Goal: Task Accomplishment & Management: Use online tool/utility

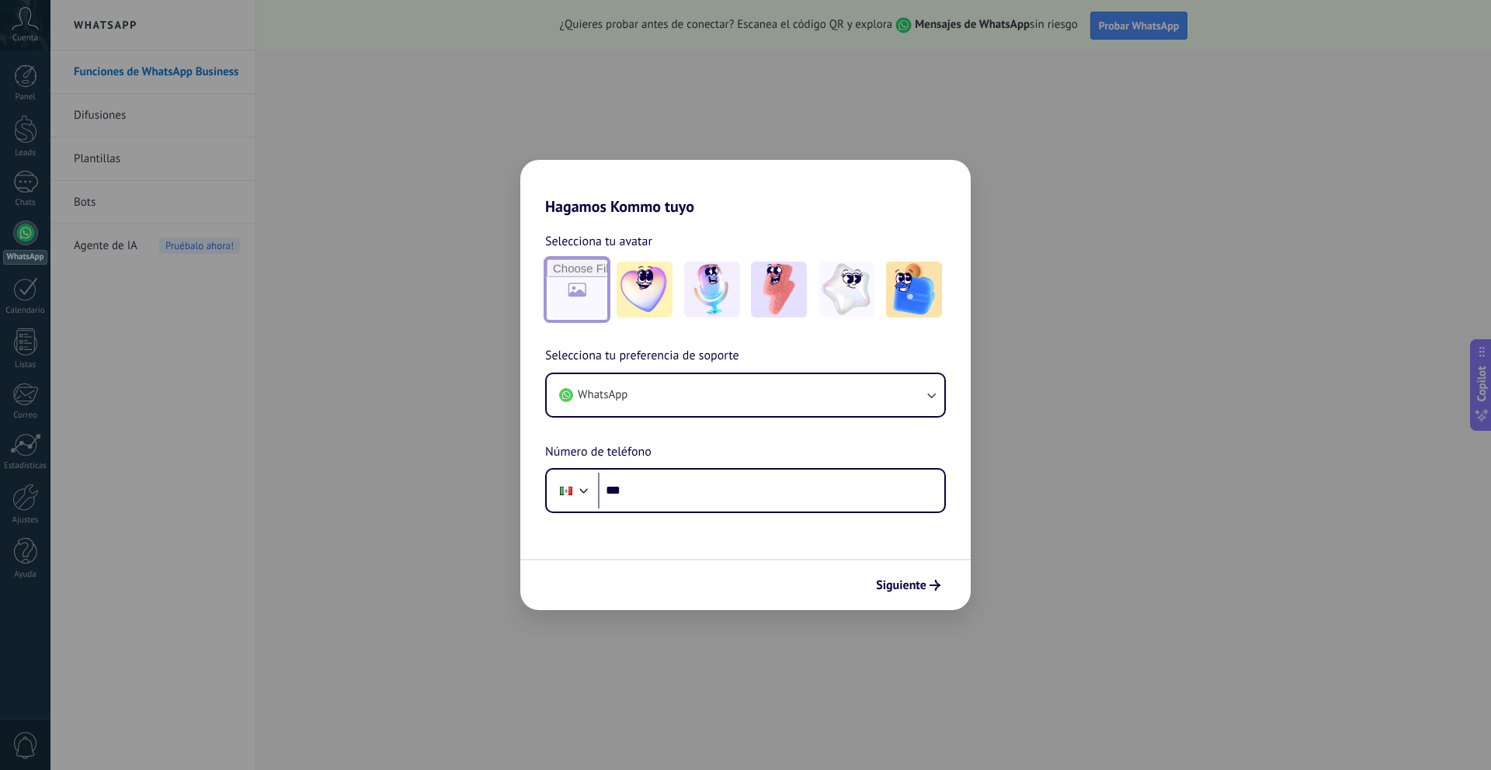
click at [579, 275] on input "file" at bounding box center [577, 289] width 61 height 61
type input "**********"
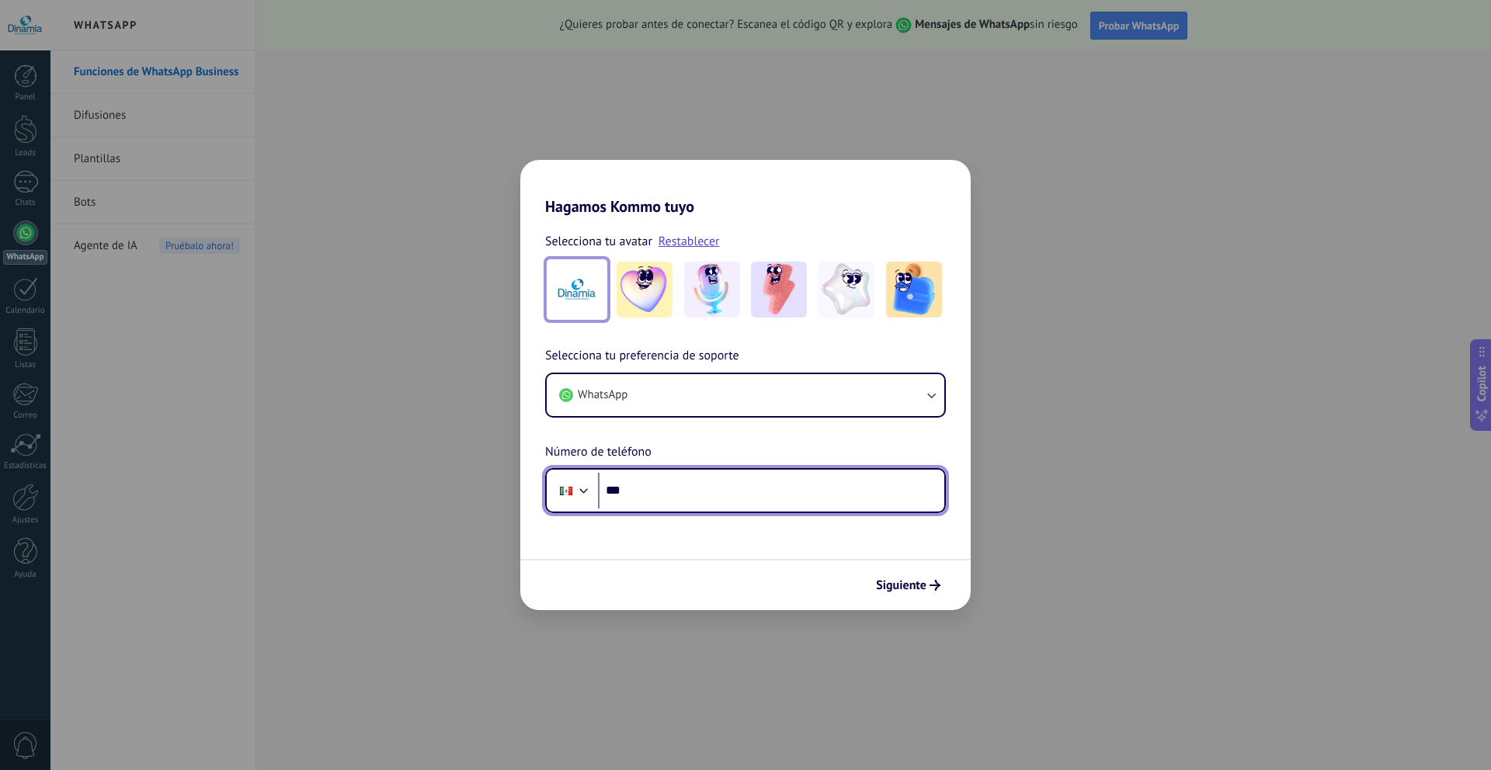
click at [811, 481] on input "***" at bounding box center [771, 491] width 346 height 36
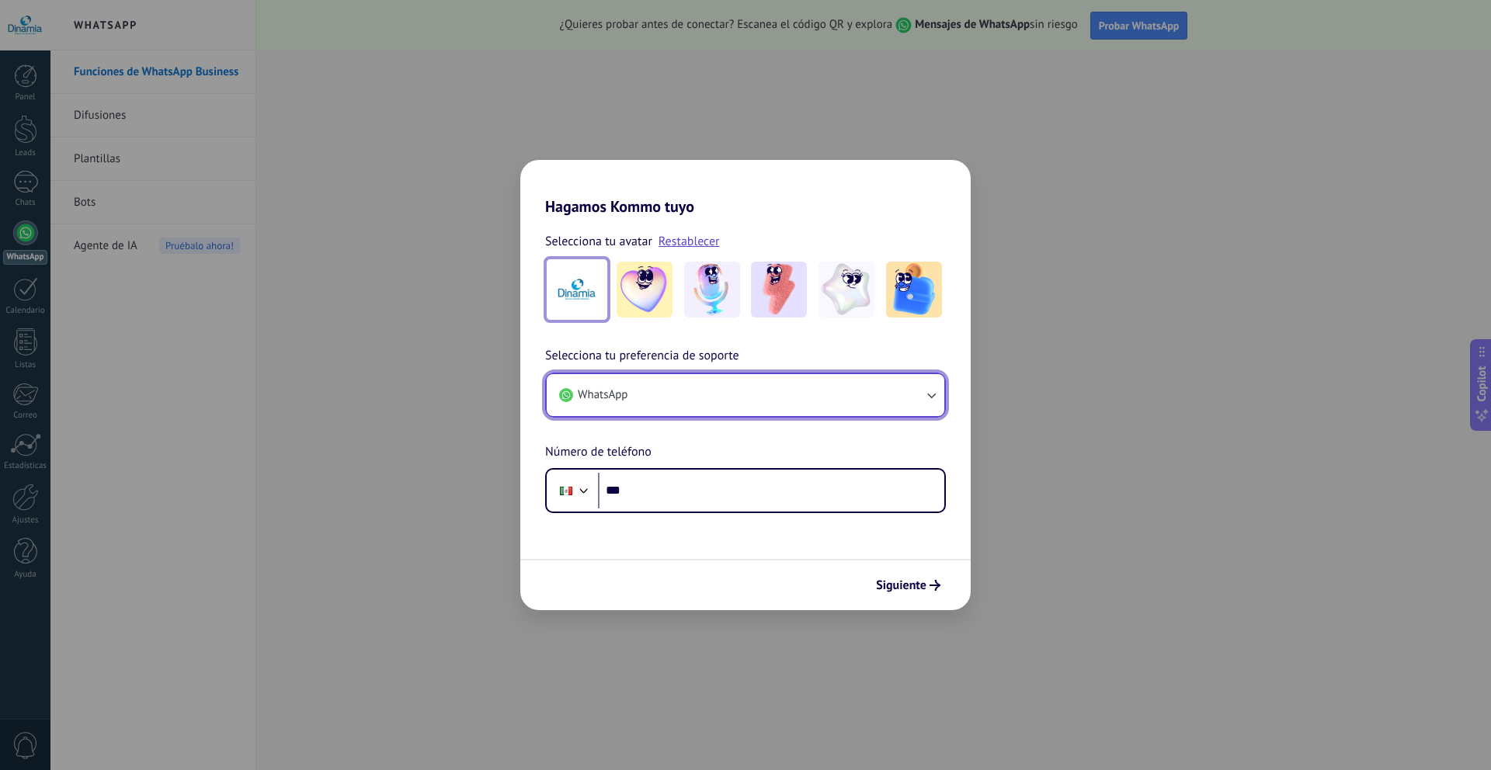
click at [807, 394] on button "WhatsApp" at bounding box center [746, 395] width 398 height 42
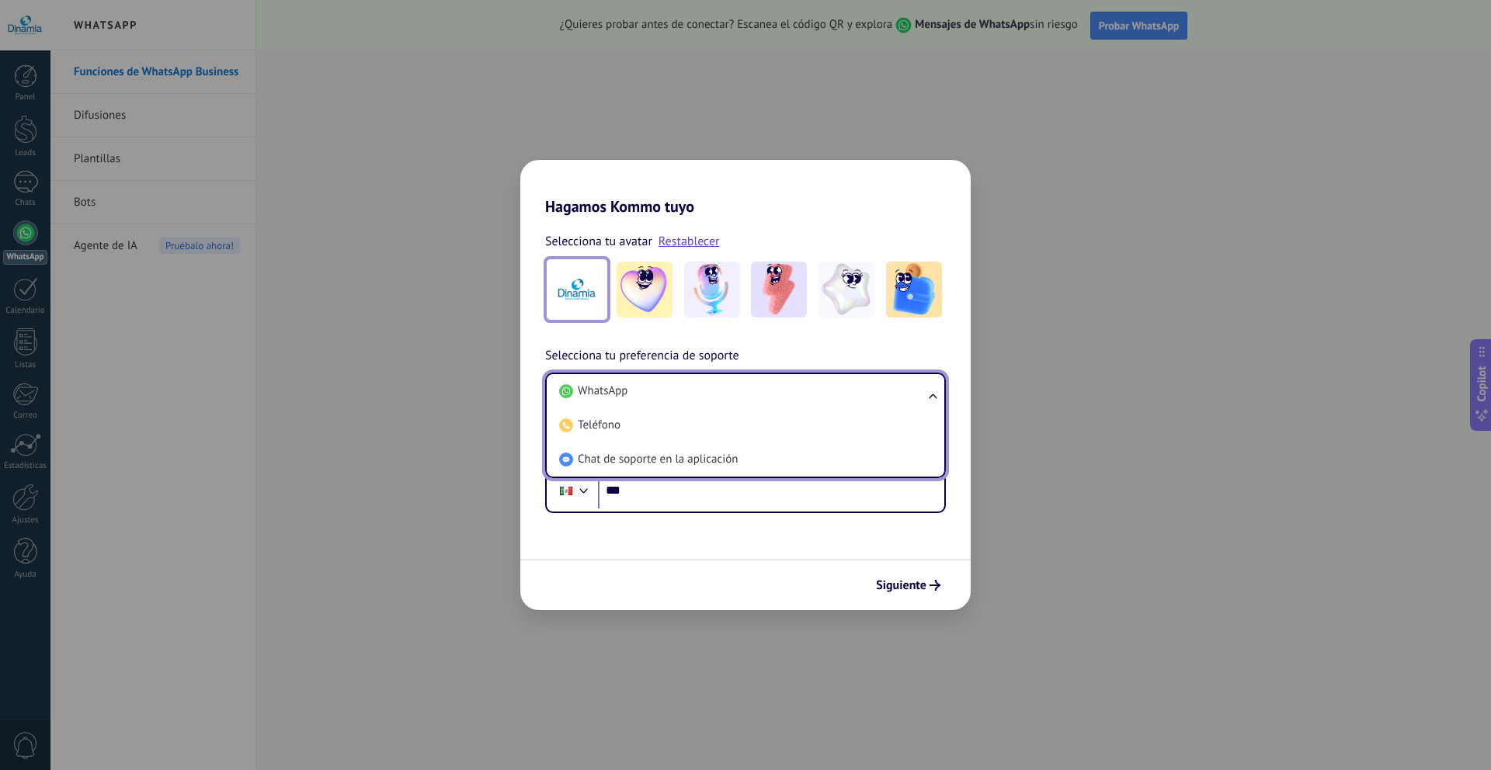
click at [807, 344] on div "Selecciona tu avatar Restablecer Selecciona tu preferencia de soporte WhatsApp …" at bounding box center [745, 364] width 450 height 297
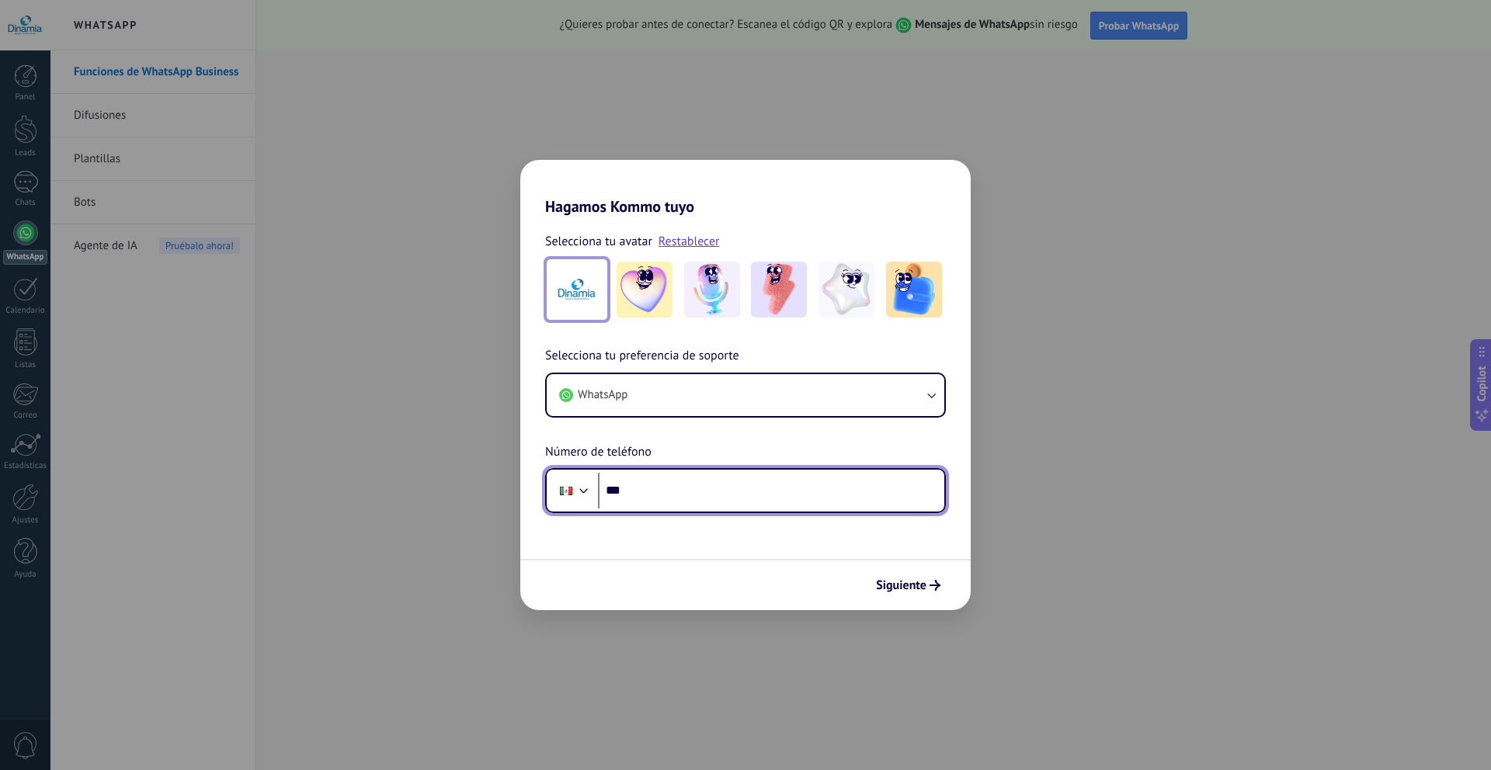
click at [728, 478] on input "***" at bounding box center [771, 491] width 346 height 36
type input "**********"
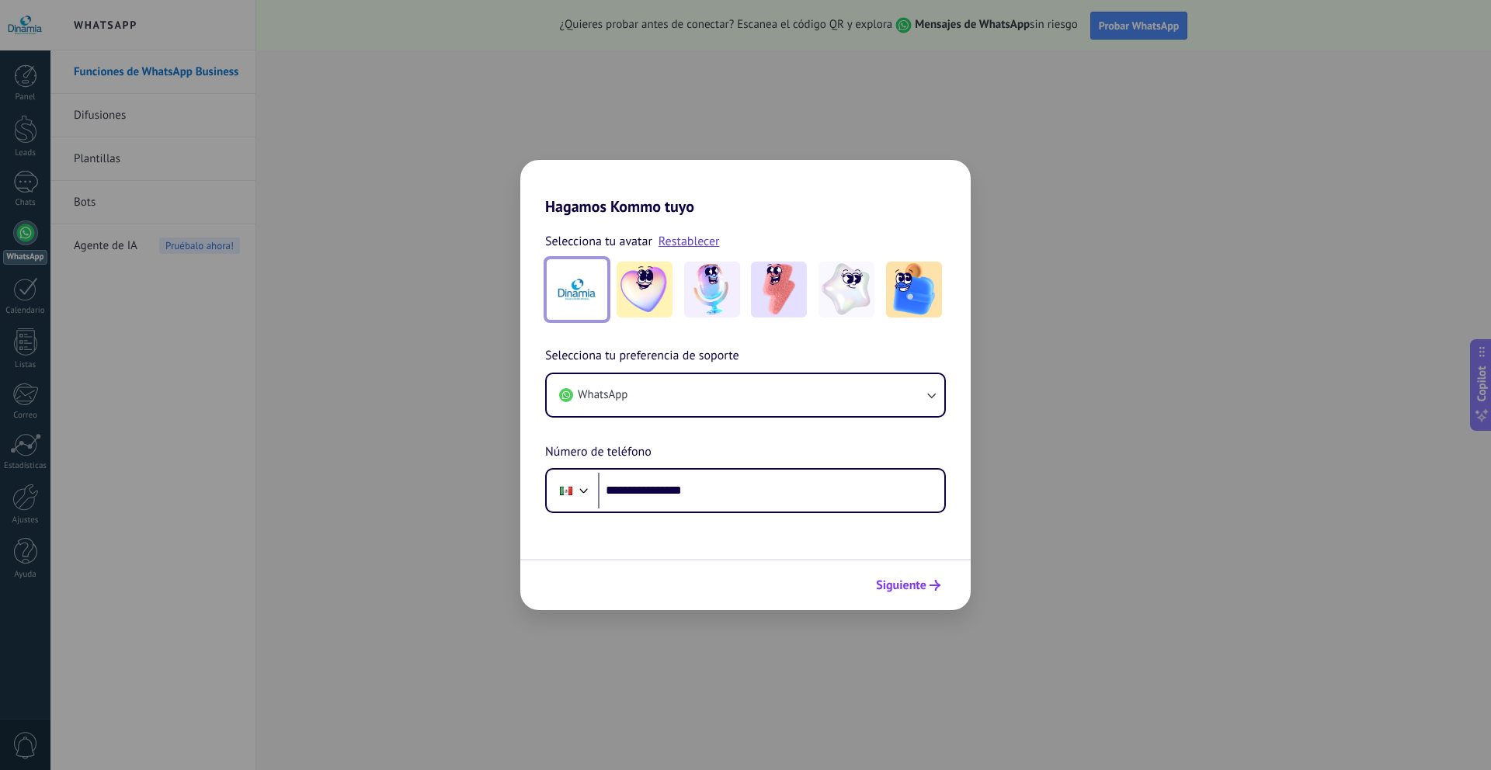
click at [891, 597] on button "Siguiente" at bounding box center [908, 585] width 78 height 26
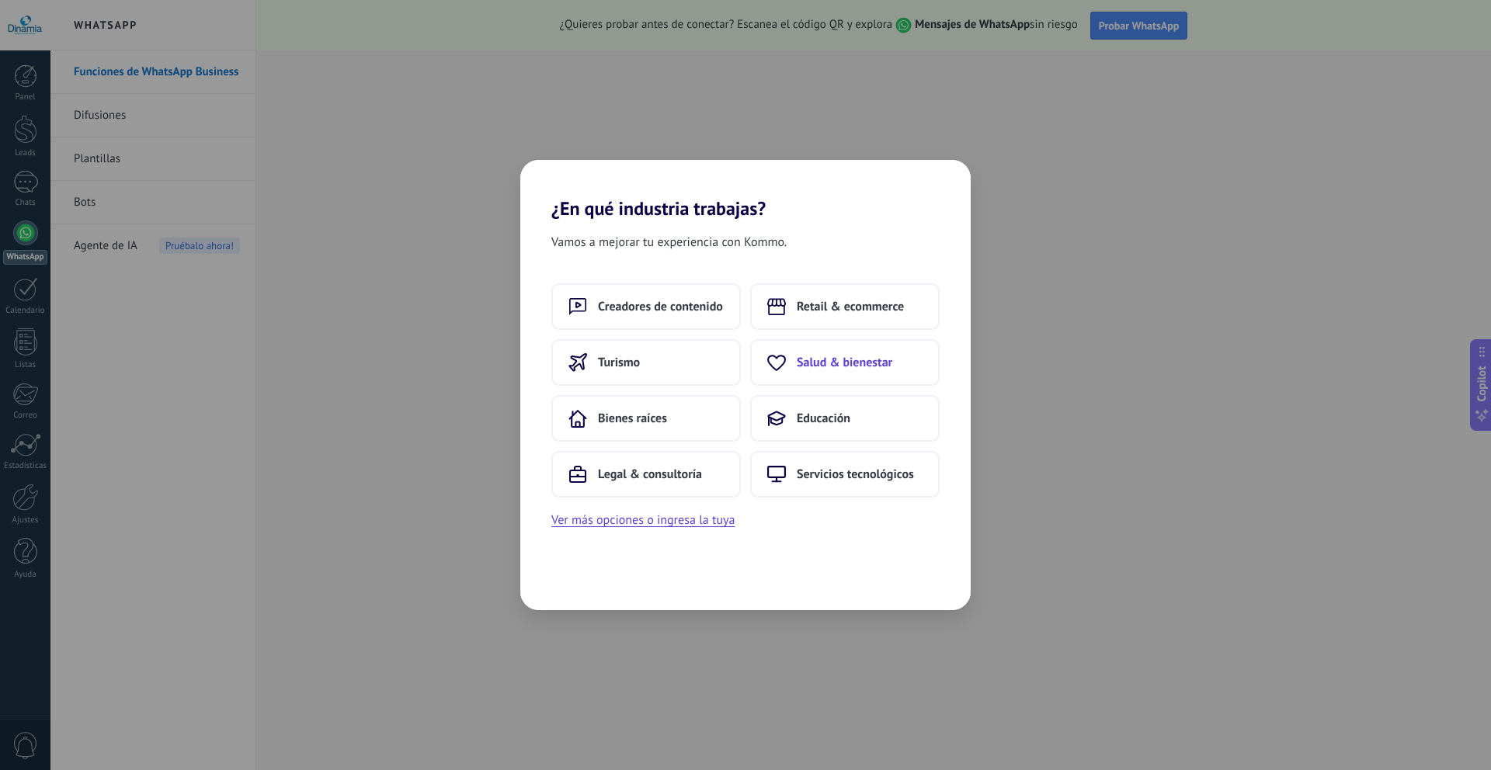
click at [873, 352] on button "Salud & bienestar" at bounding box center [844, 362] width 189 height 47
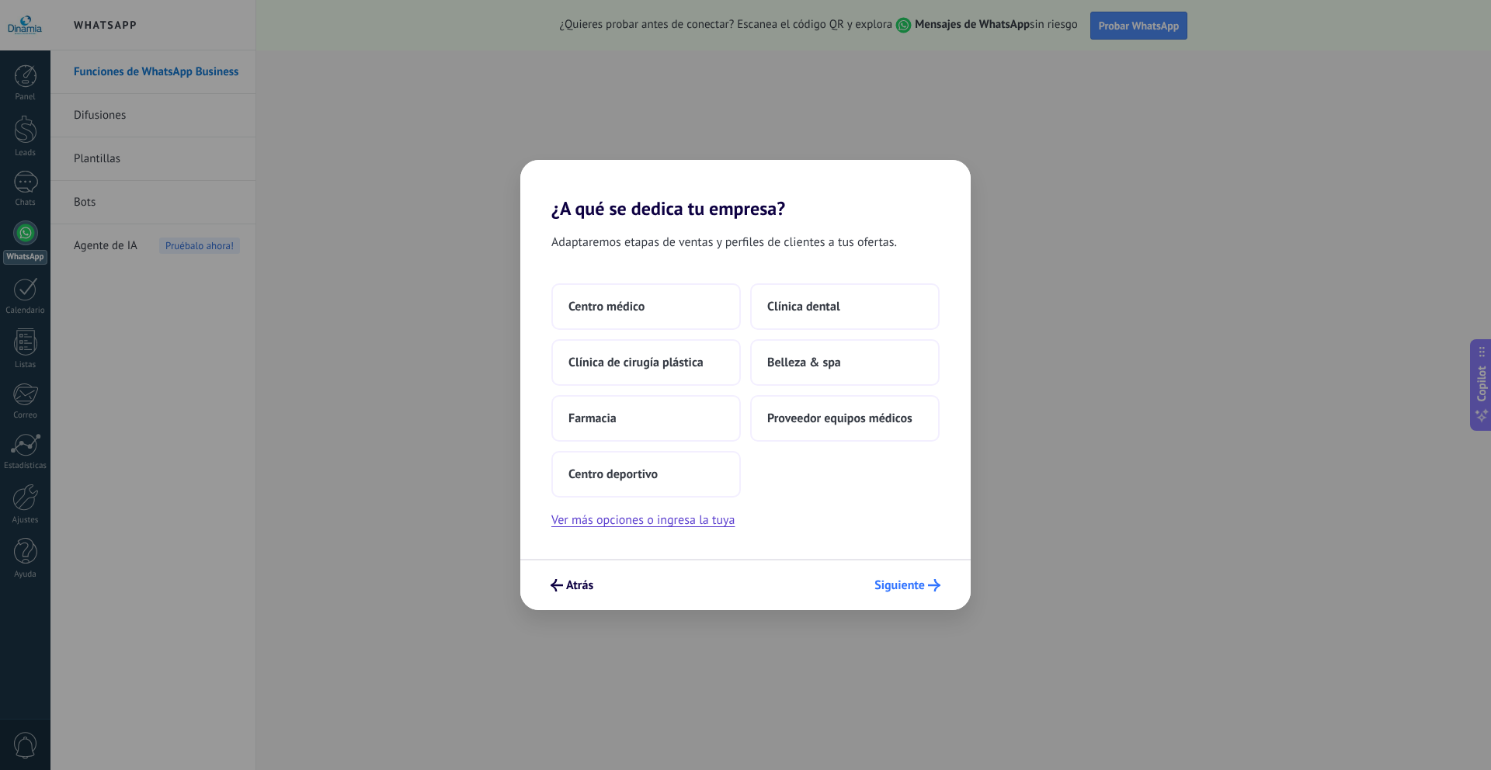
click at [894, 595] on button "Siguiente" at bounding box center [907, 585] width 80 height 26
click at [656, 460] on button "Centro deportivo" at bounding box center [645, 474] width 189 height 47
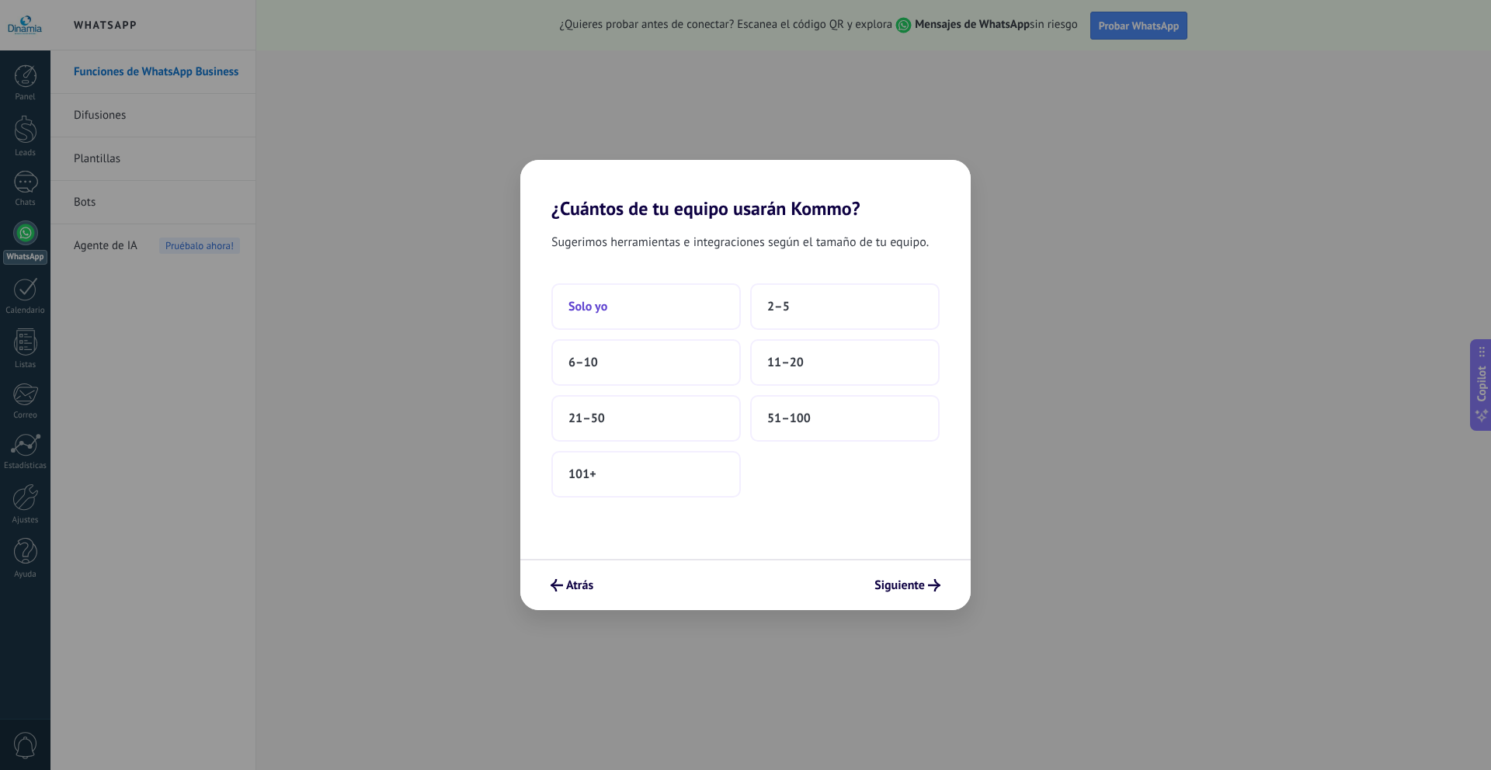
click at [725, 321] on button "Solo yo" at bounding box center [645, 306] width 189 height 47
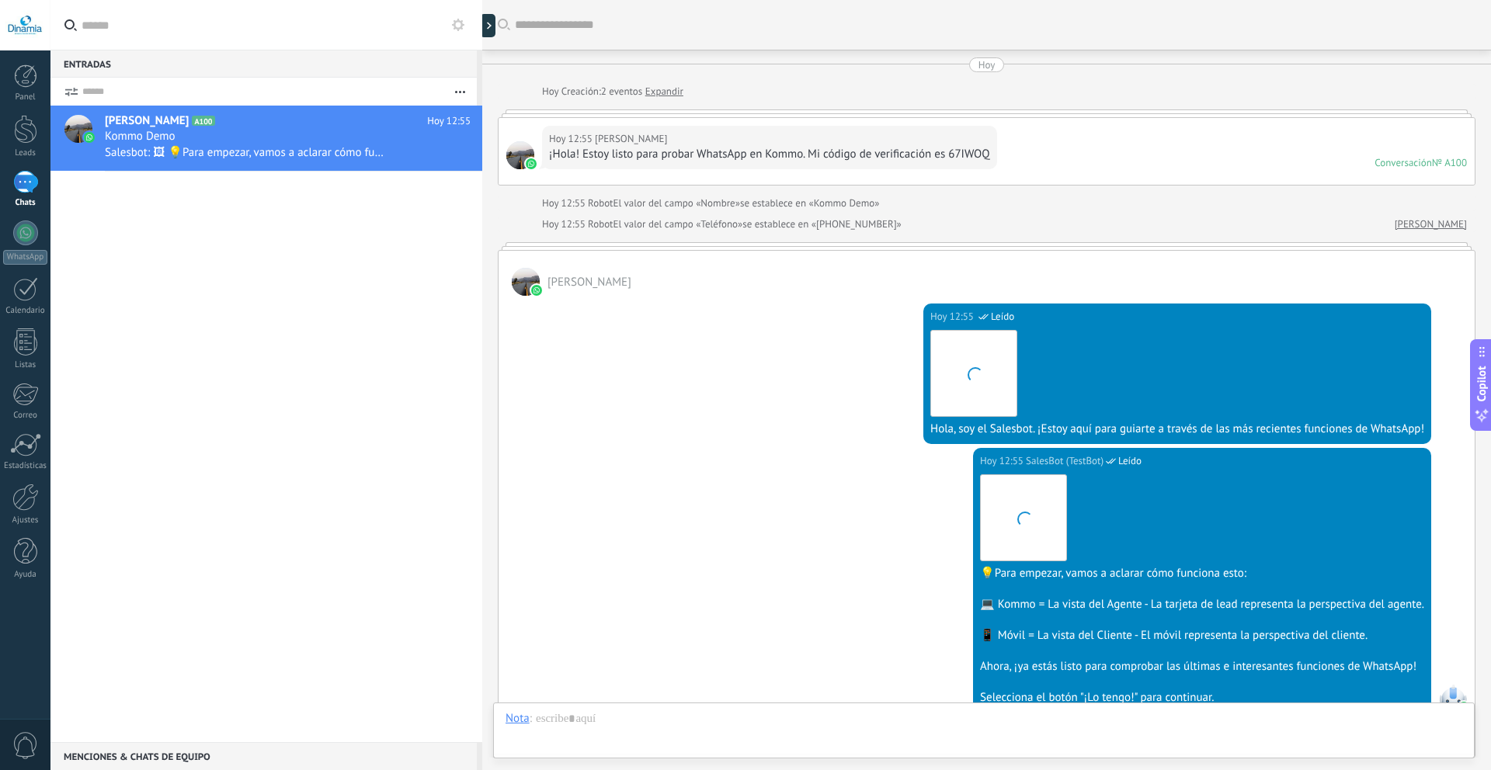
scroll to position [259, 0]
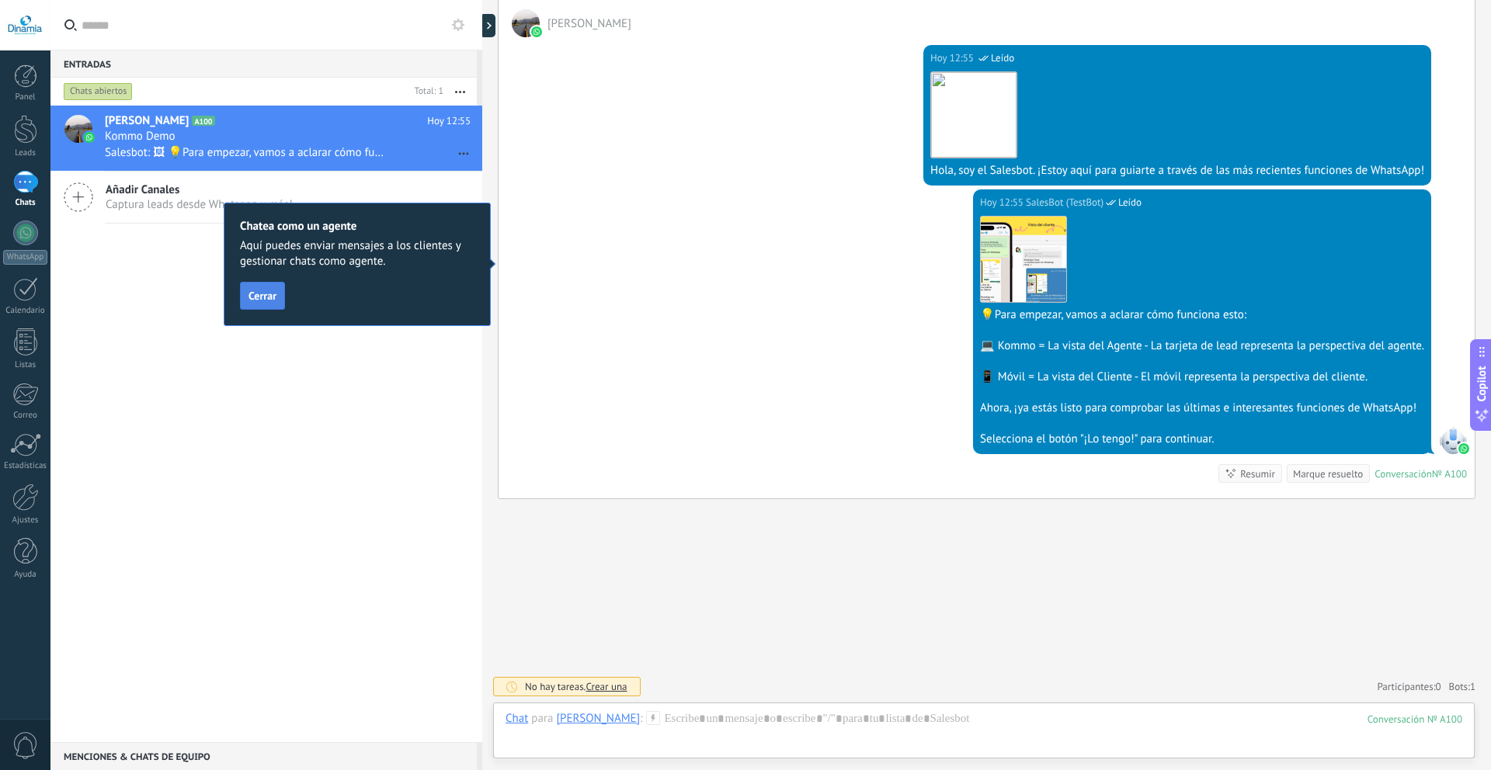
click at [284, 289] on button "Cerrar" at bounding box center [262, 296] width 45 height 28
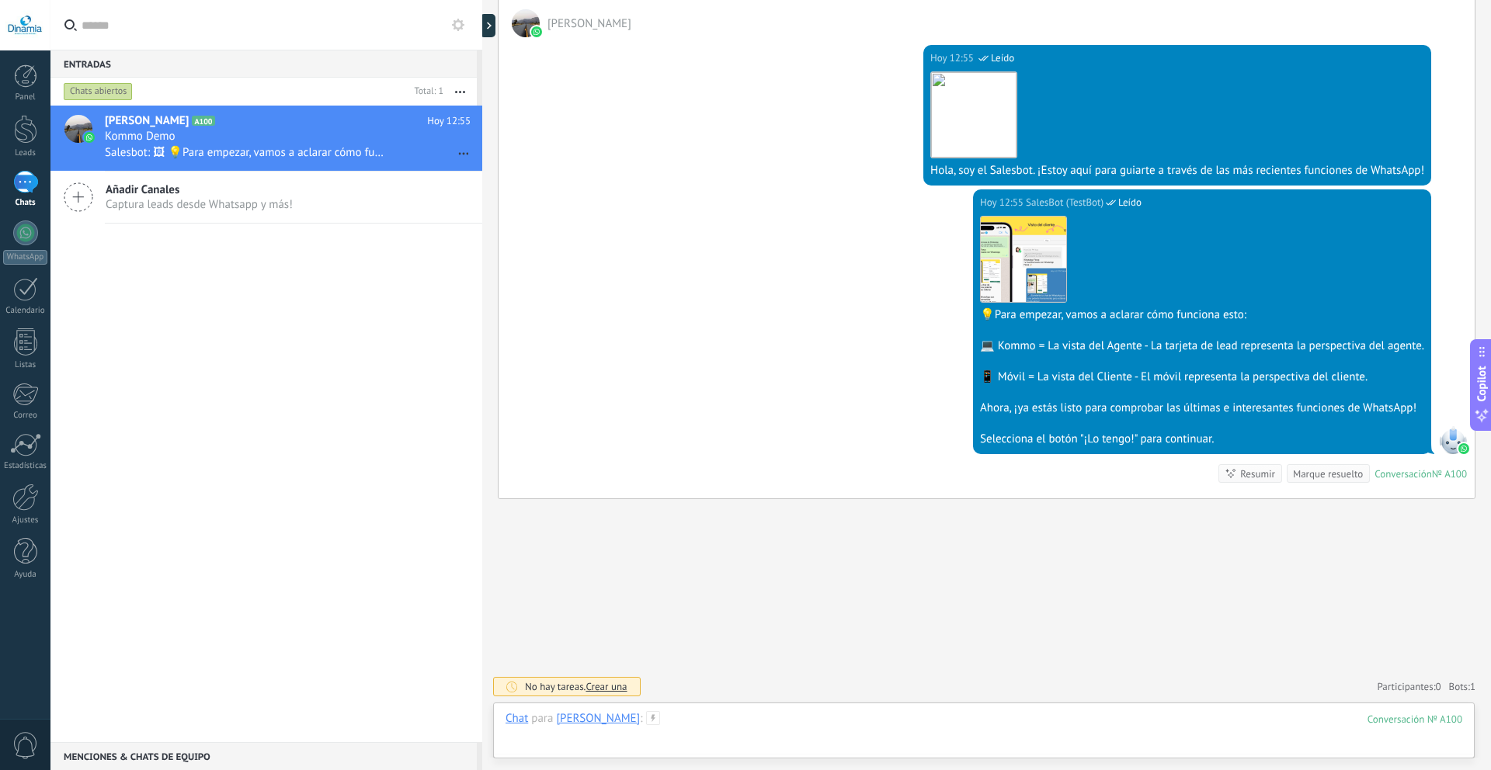
click at [811, 714] on div at bounding box center [983, 734] width 957 height 47
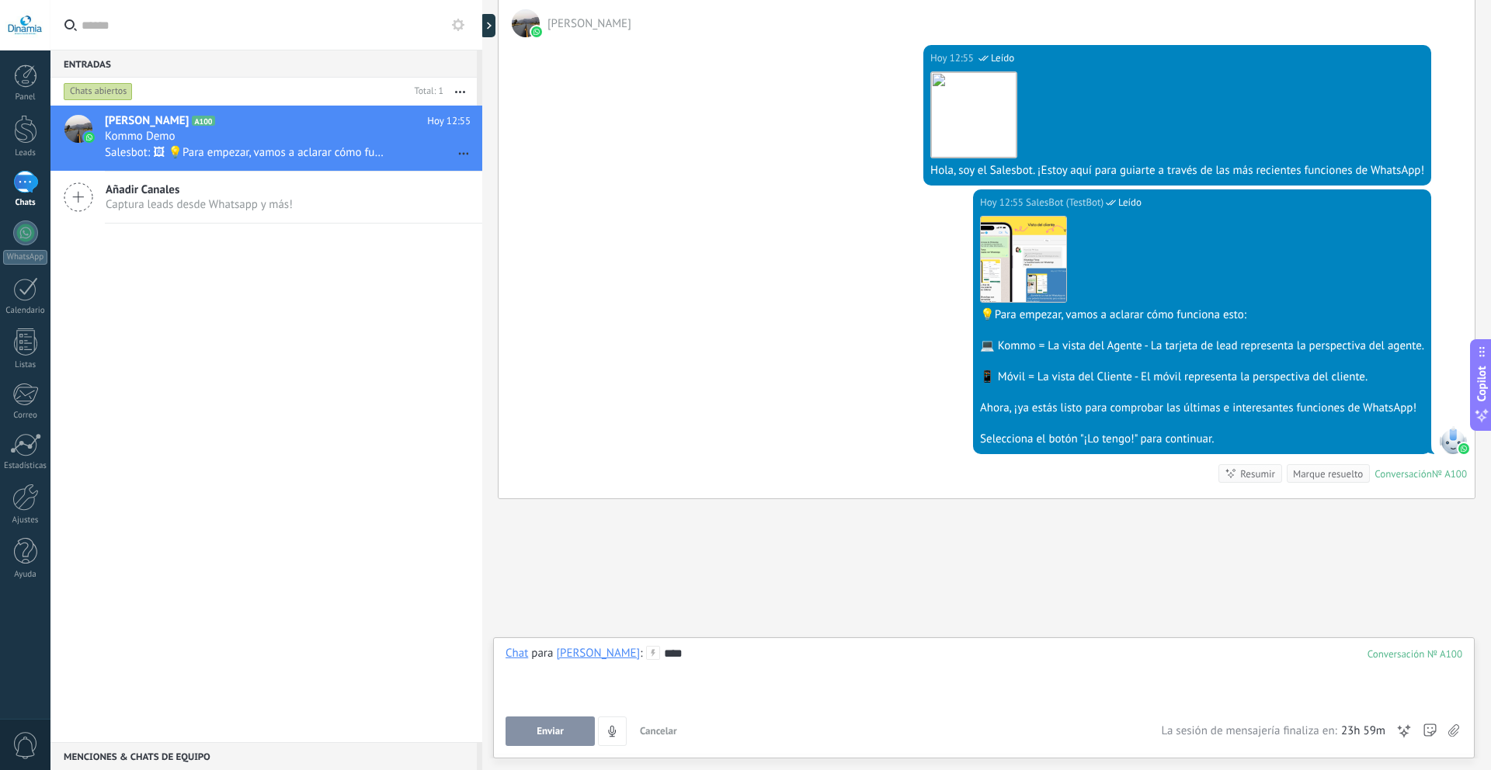
click at [516, 728] on button "Enviar" at bounding box center [549, 732] width 89 height 30
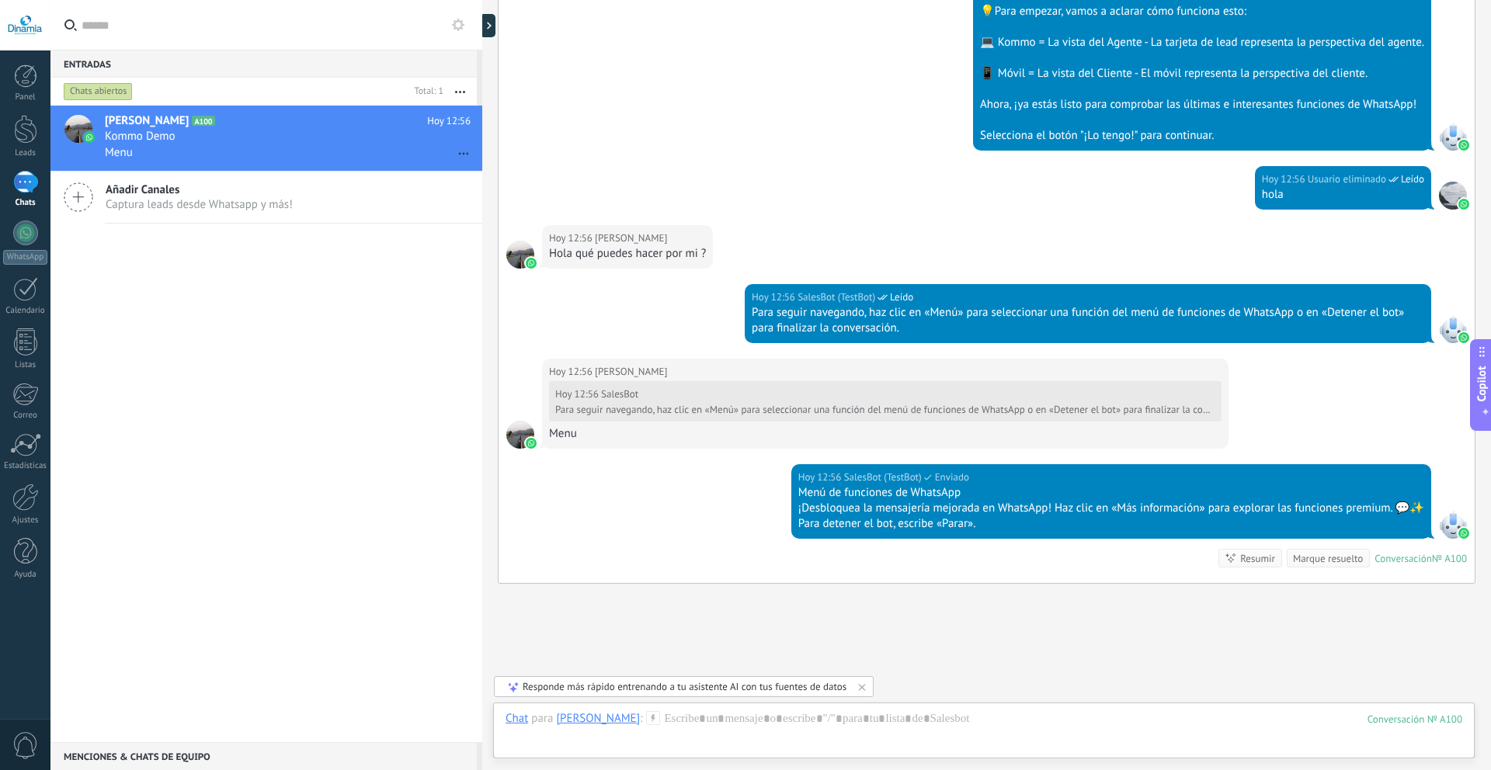
scroll to position [647, 0]
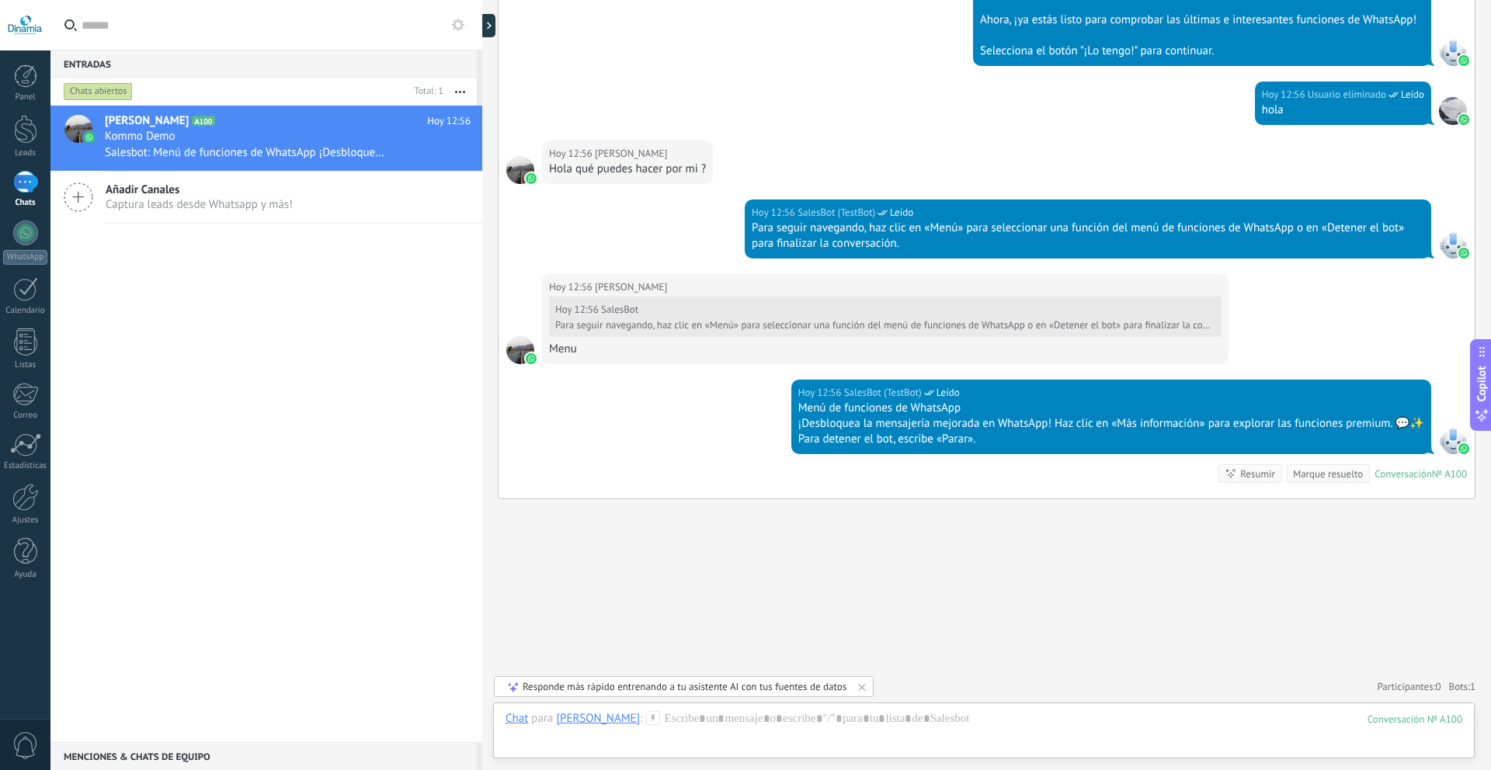
click at [863, 685] on icon at bounding box center [862, 687] width 6 height 6
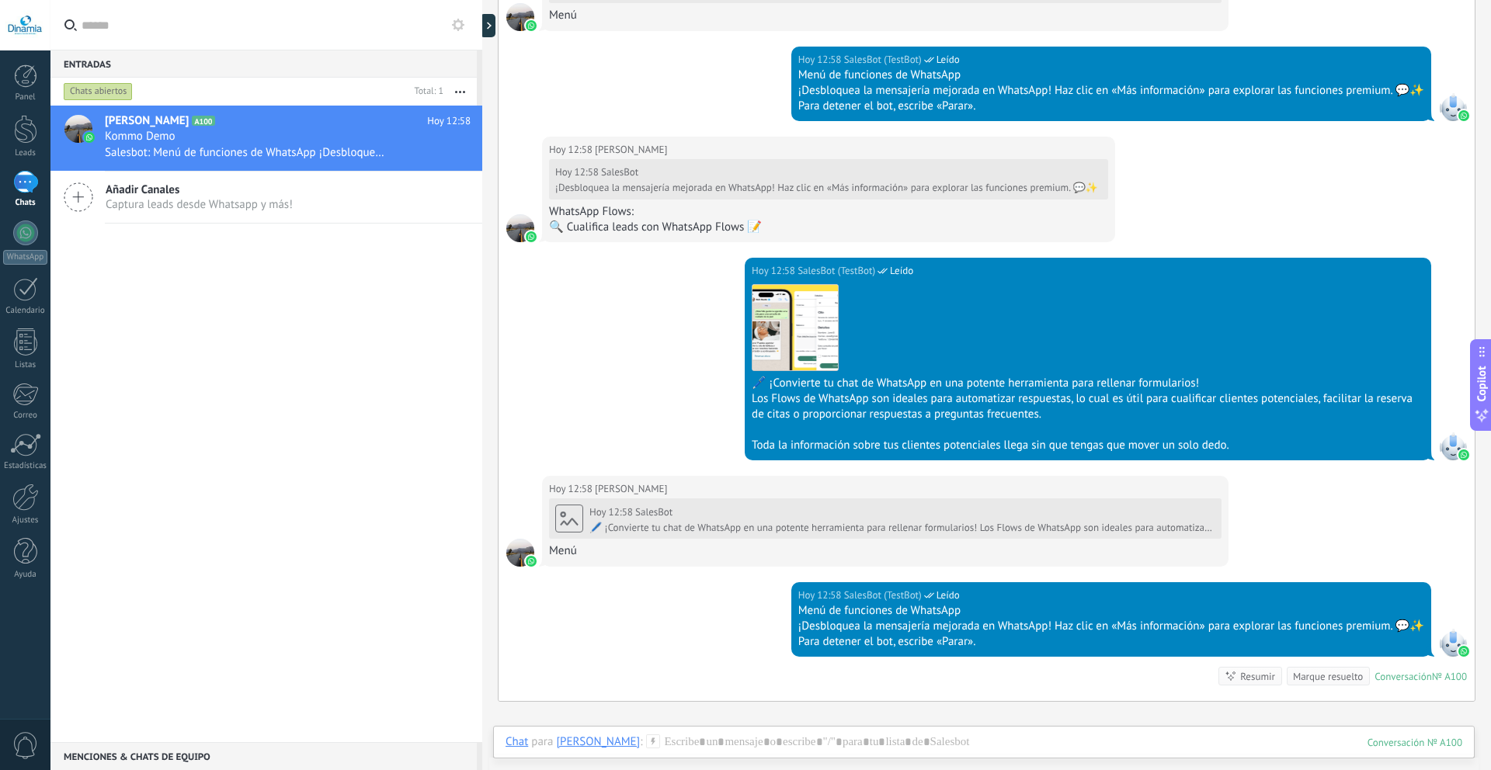
scroll to position [1497, 0]
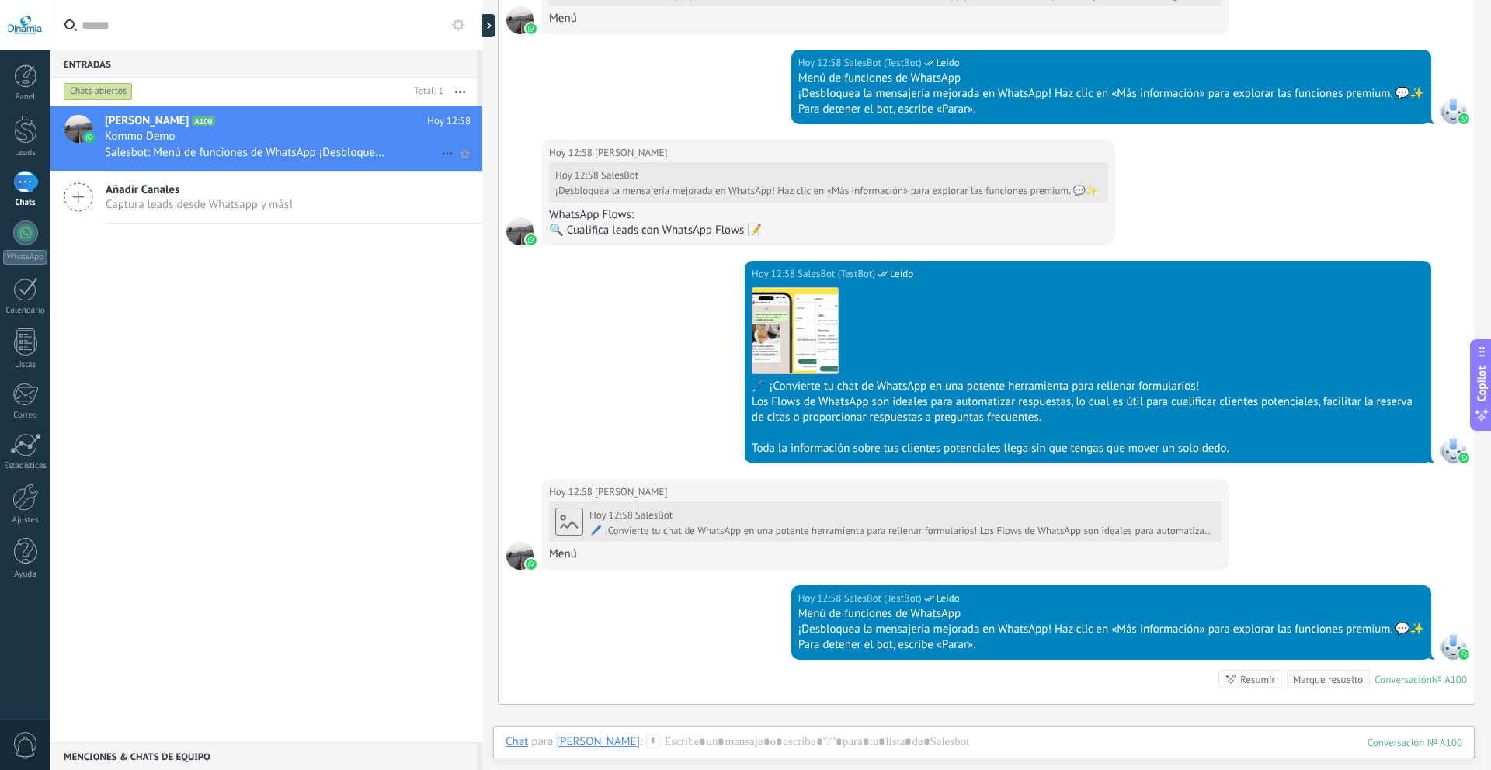
click at [445, 148] on icon at bounding box center [447, 153] width 19 height 19
click at [540, 158] on span "Conversación cerrada" at bounding box center [517, 161] width 106 height 31
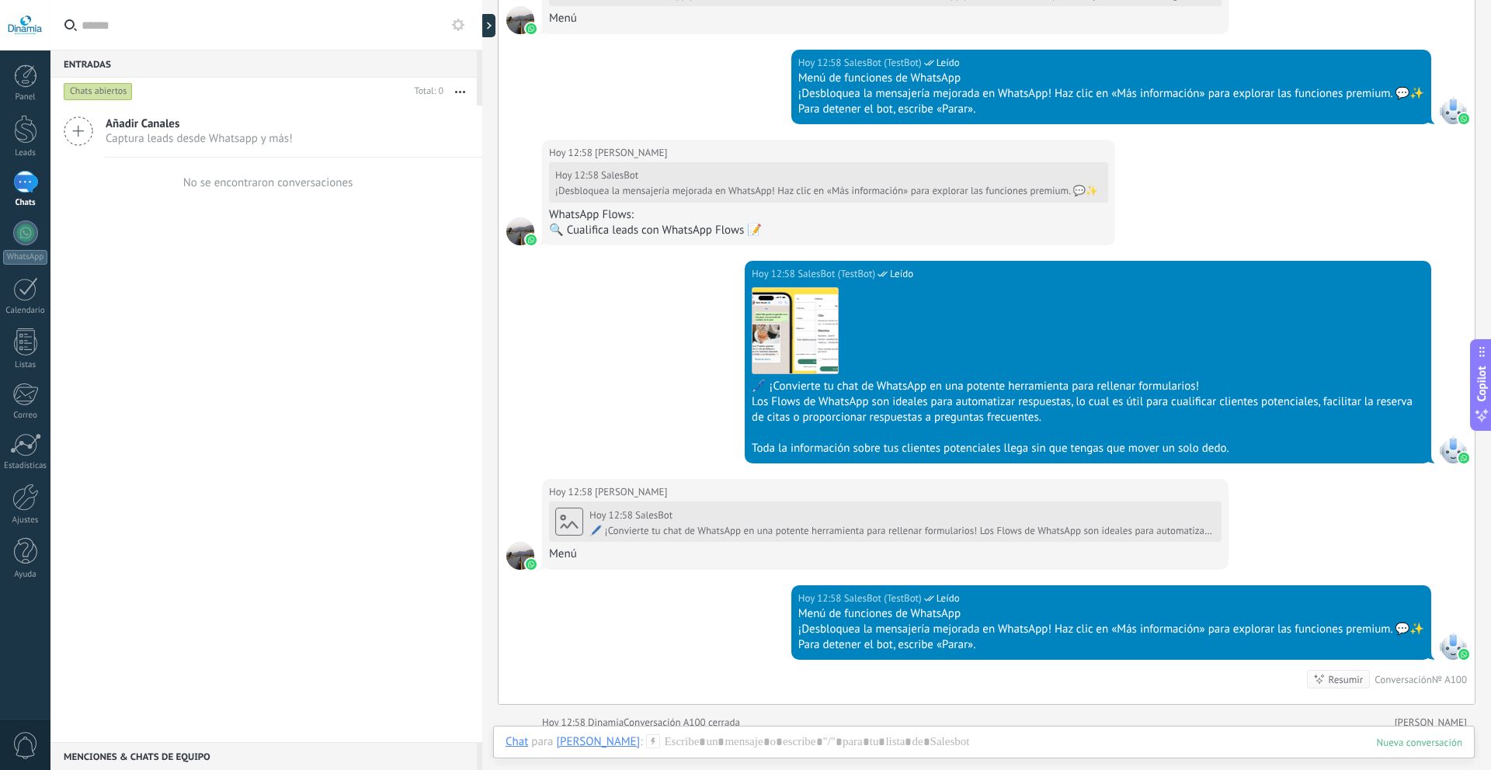
scroll to position [1523, 0]
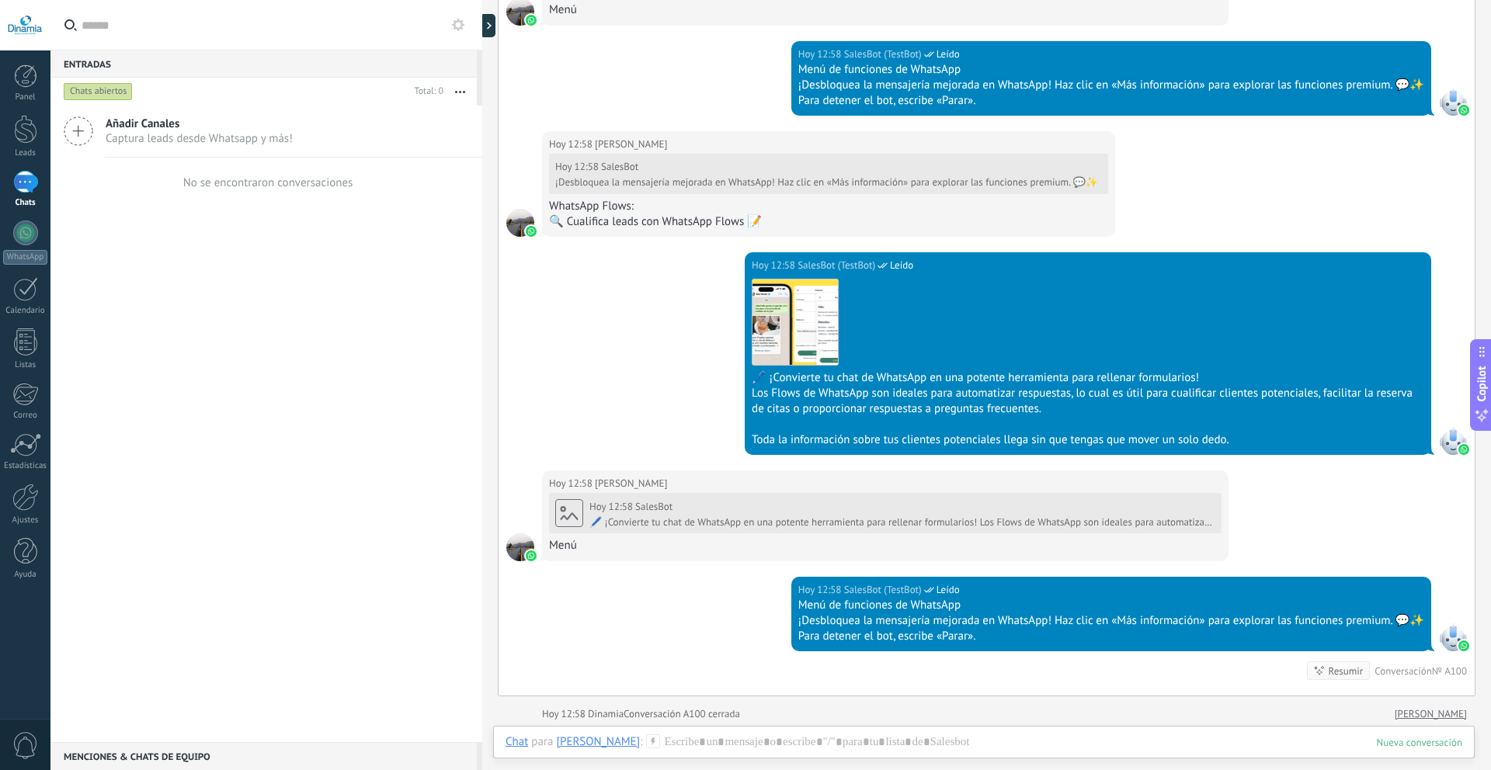
click at [1354, 672] on div "Resumir Resumir" at bounding box center [1339, 671] width 64 height 19
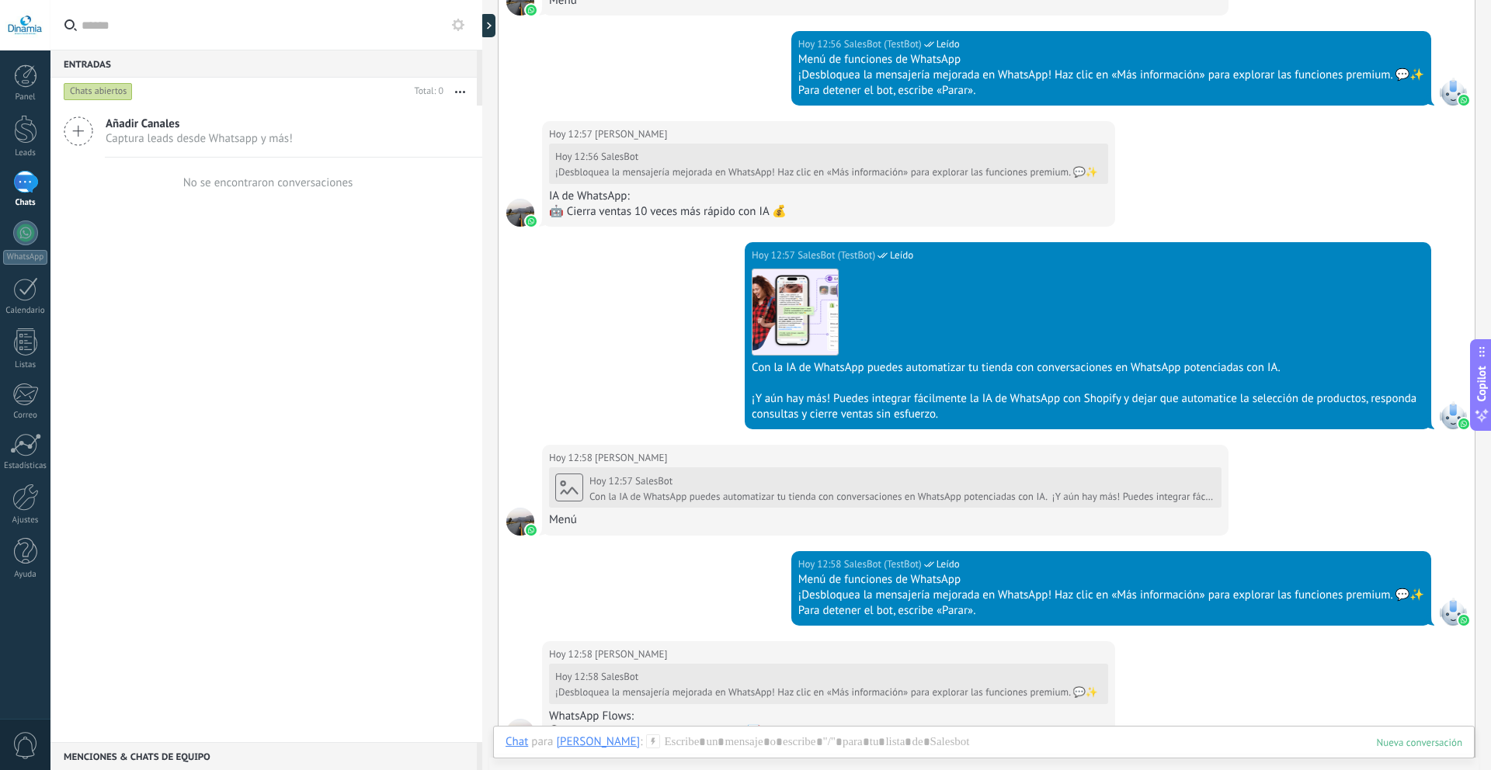
scroll to position [0, 0]
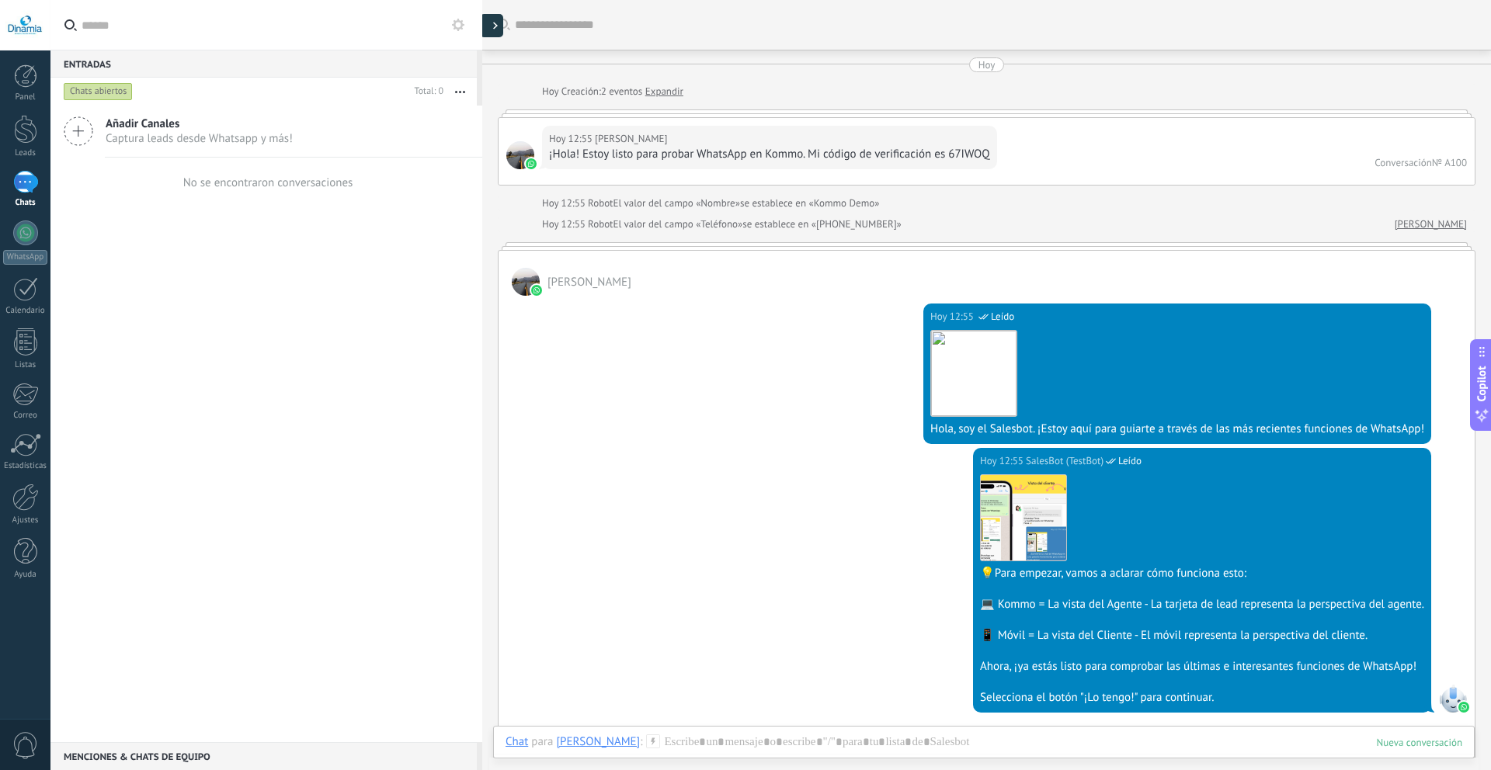
click at [490, 22] on div at bounding box center [491, 25] width 23 height 23
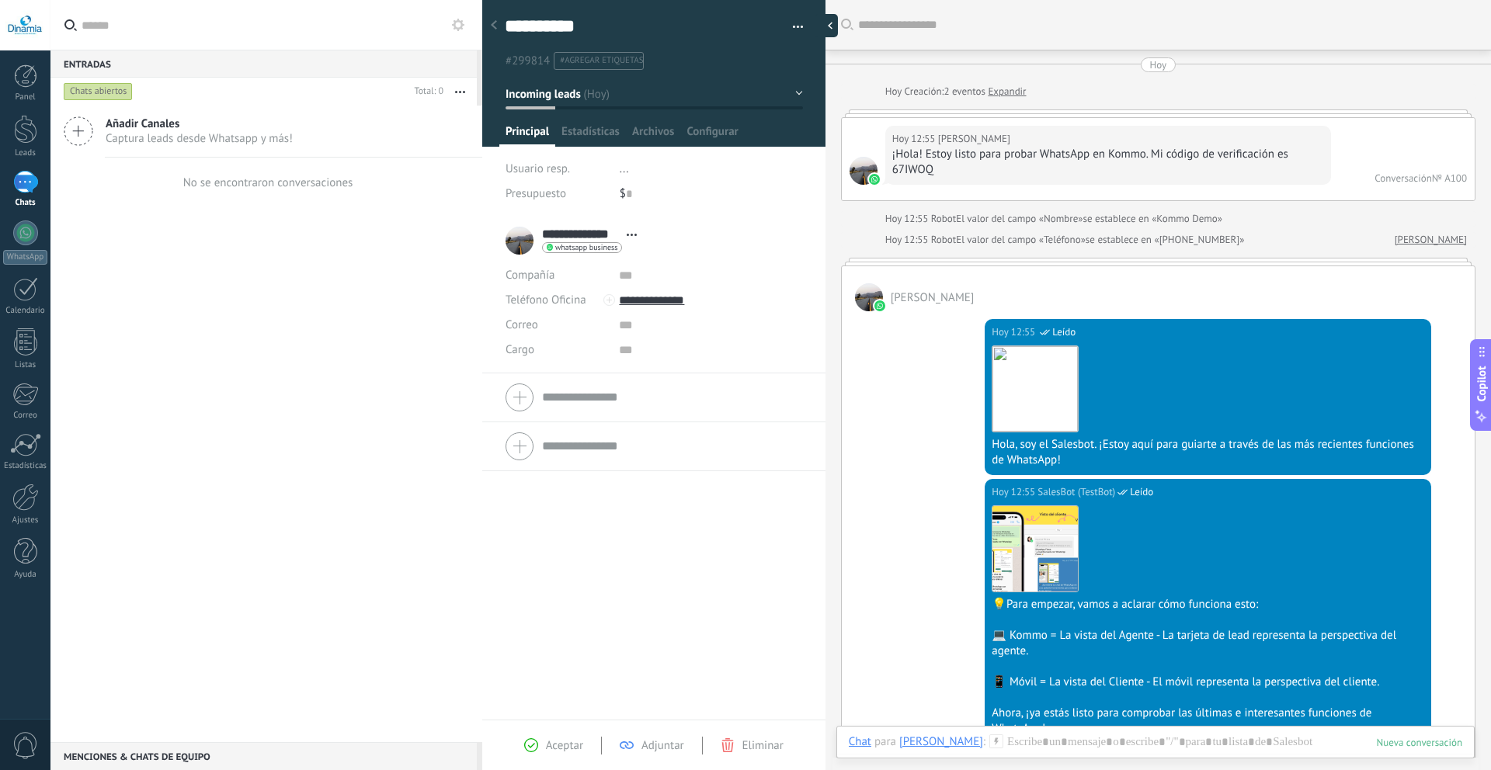
scroll to position [23, 0]
click at [727, 748] on icon at bounding box center [728, 745] width 14 height 14
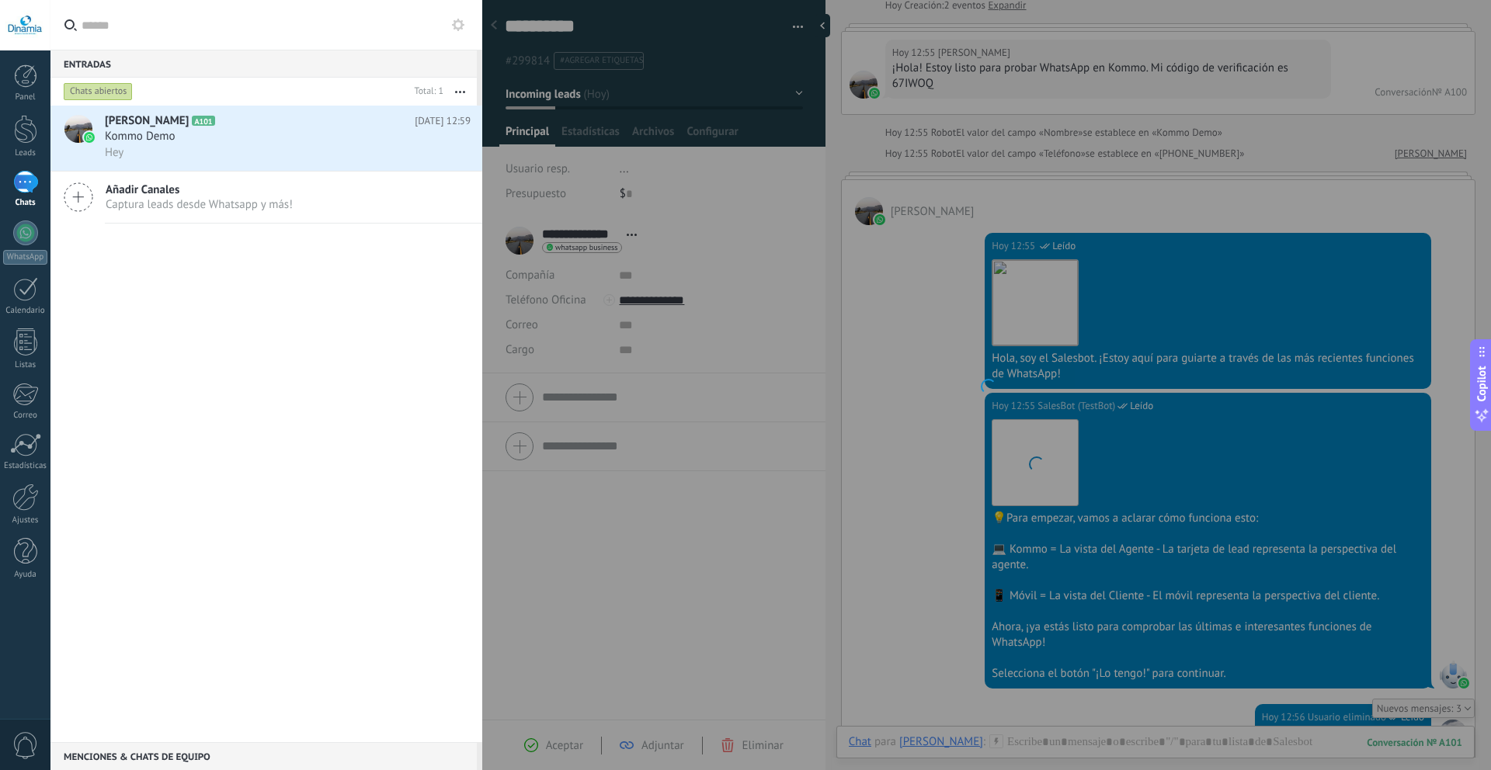
scroll to position [398, 0]
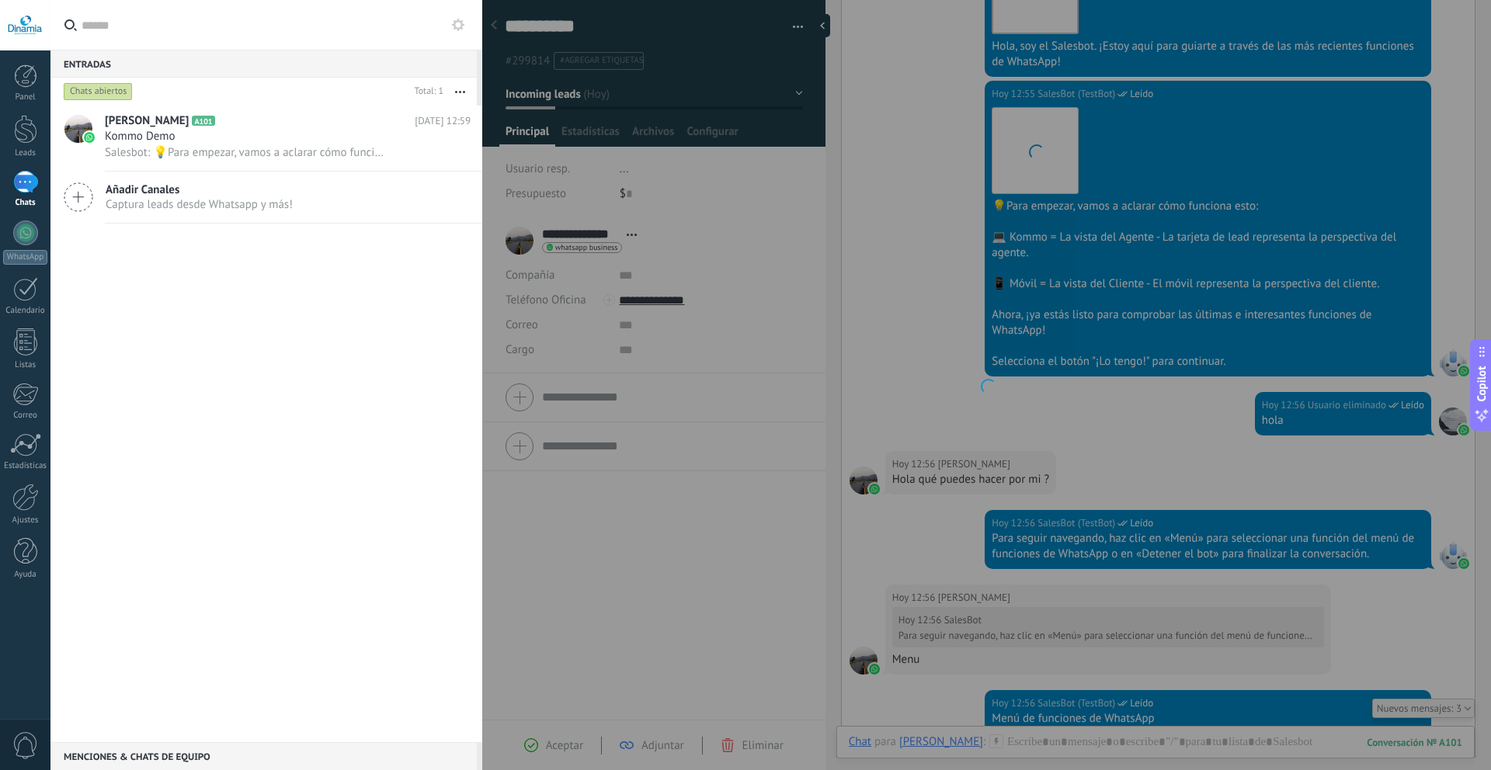
click at [457, 23] on icon at bounding box center [458, 25] width 12 height 12
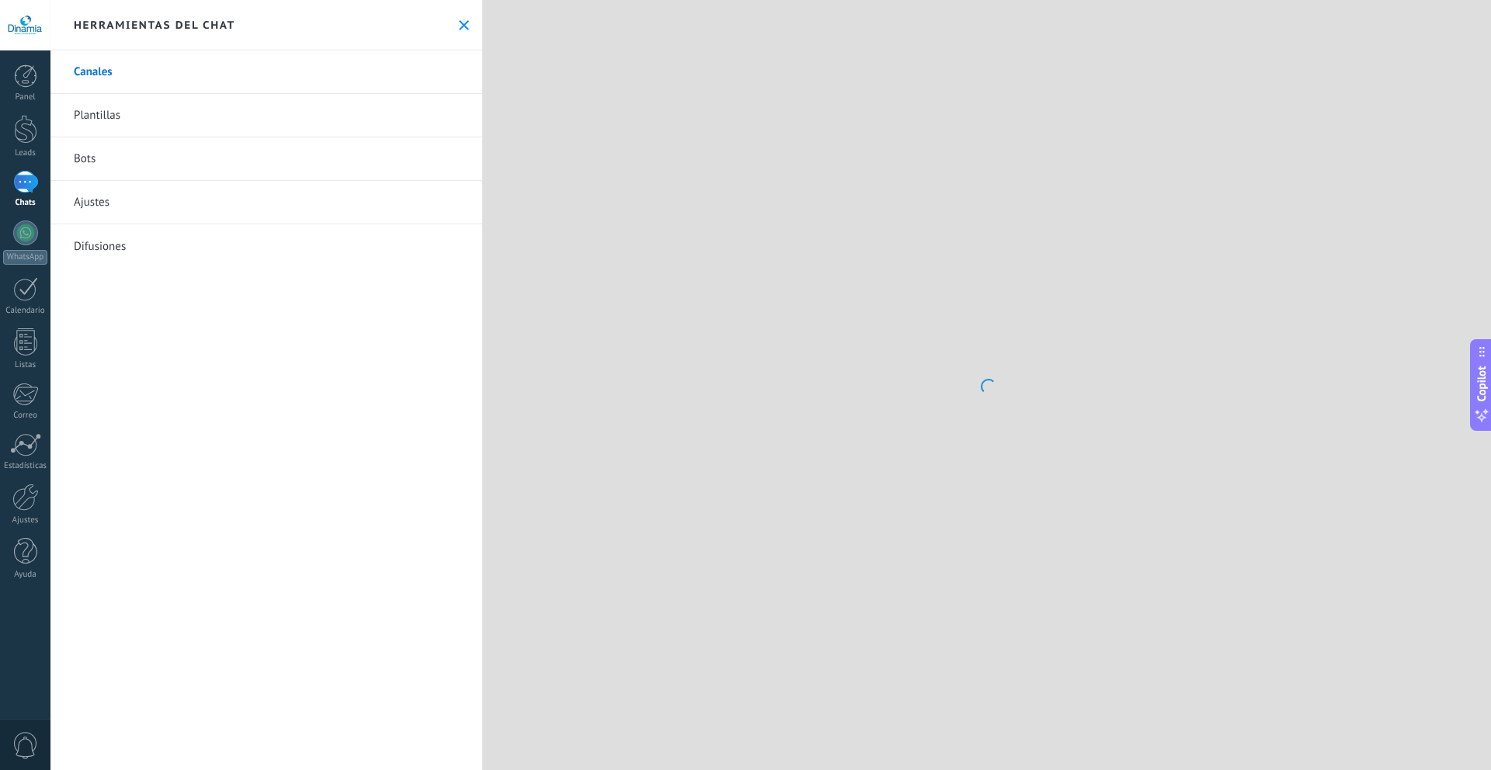
click at [462, 32] on div "Herramientas del chat" at bounding box center [266, 25] width 432 height 50
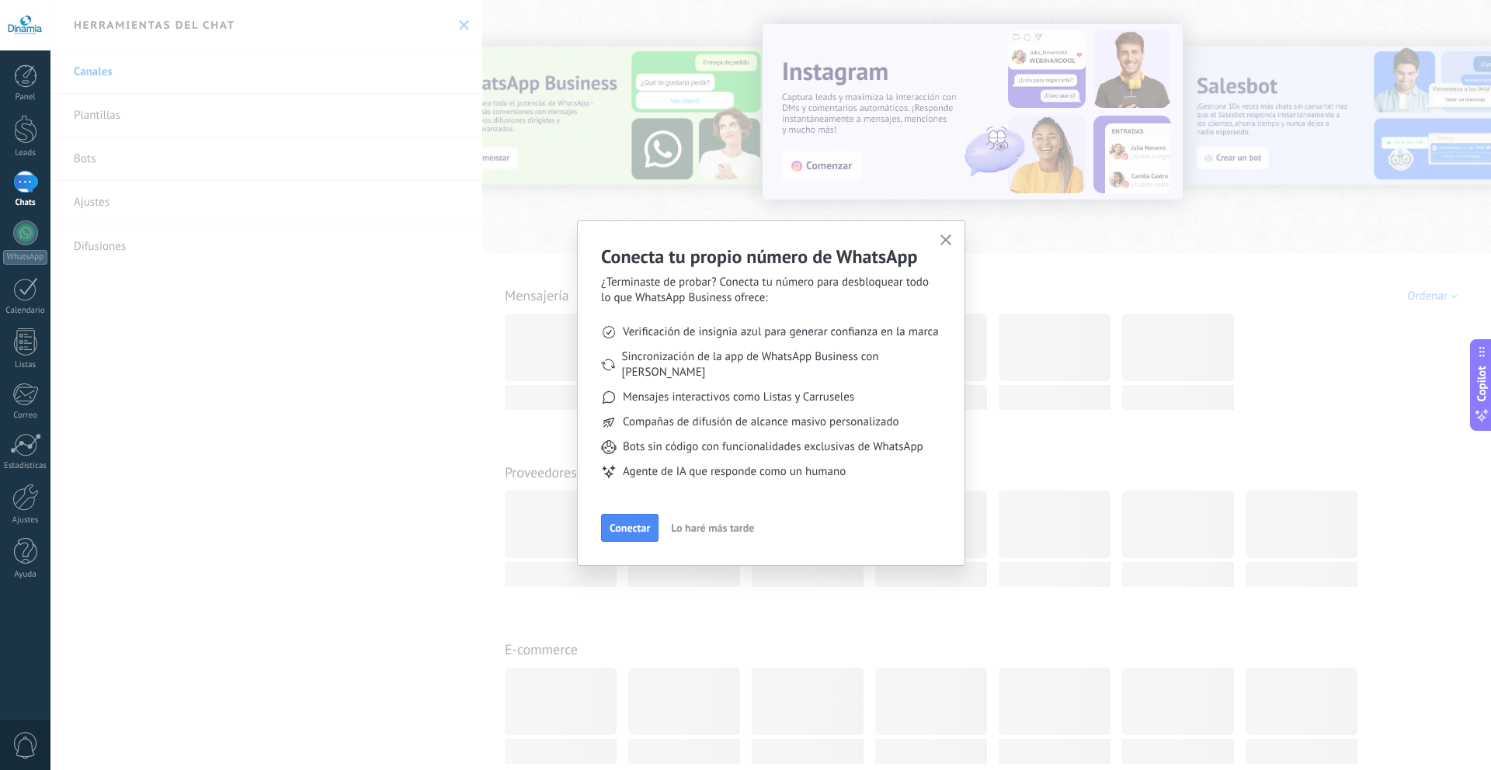
click at [462, 31] on div "Conecta tu propio número de WhatsApp ¿Terminaste de probar? Conecta tu número p…" at bounding box center [770, 385] width 1440 height 770
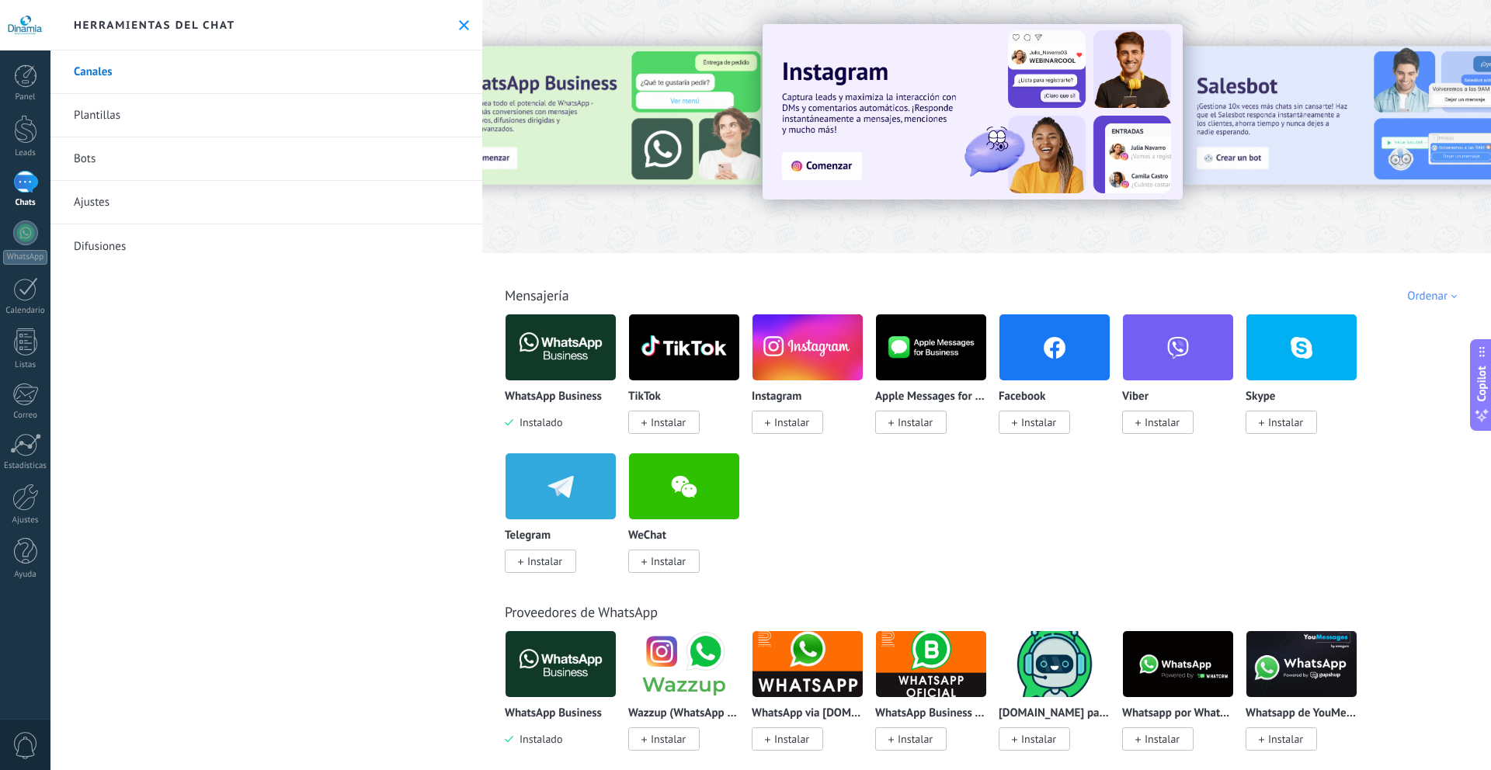
click at [553, 415] on span "Instalado" at bounding box center [537, 422] width 49 height 14
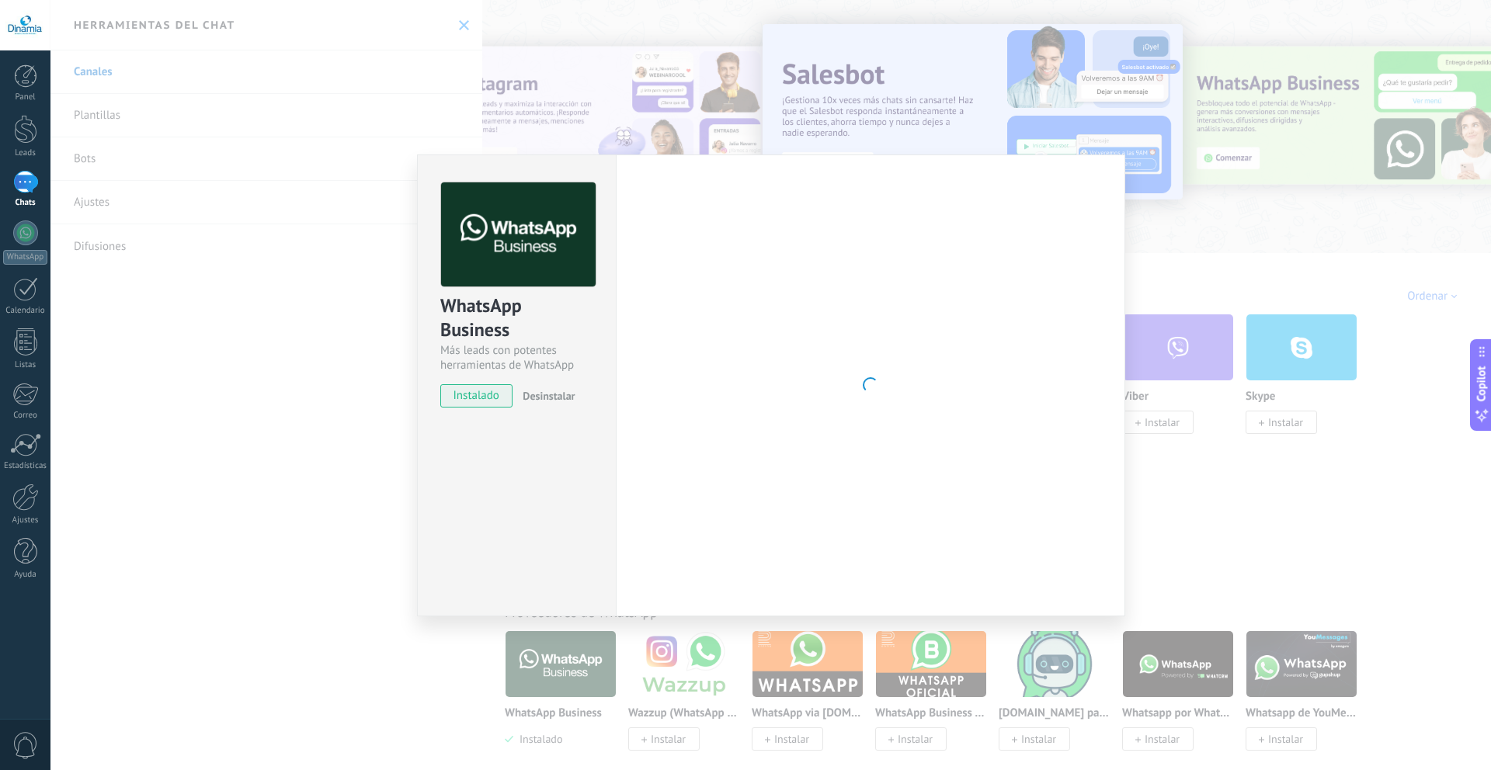
click at [544, 387] on button "Desinstalar" at bounding box center [545, 395] width 58 height 23
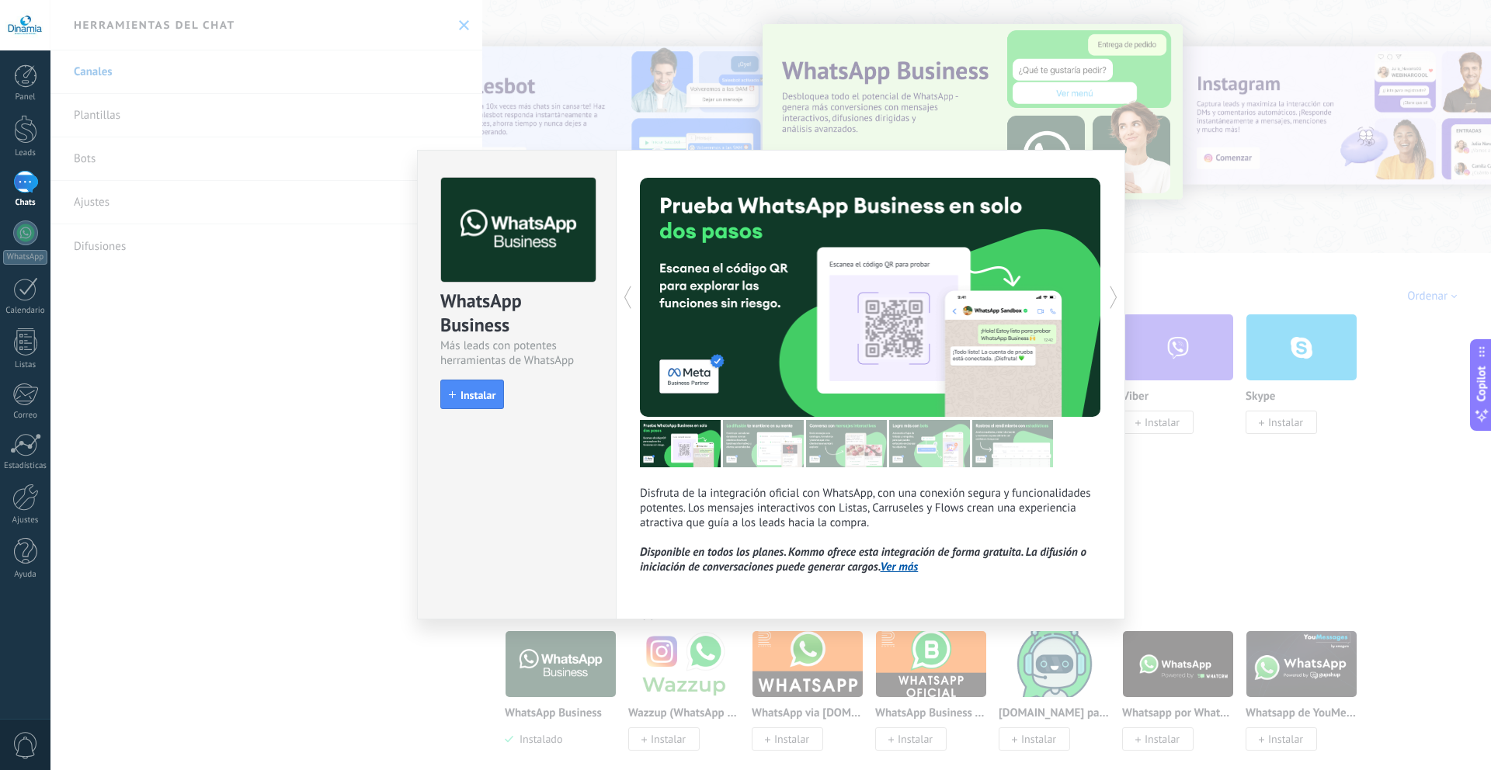
click at [359, 454] on div "WhatsApp Business Más leads con potentes herramientas de WhatsApp install Insta…" at bounding box center [770, 385] width 1440 height 770
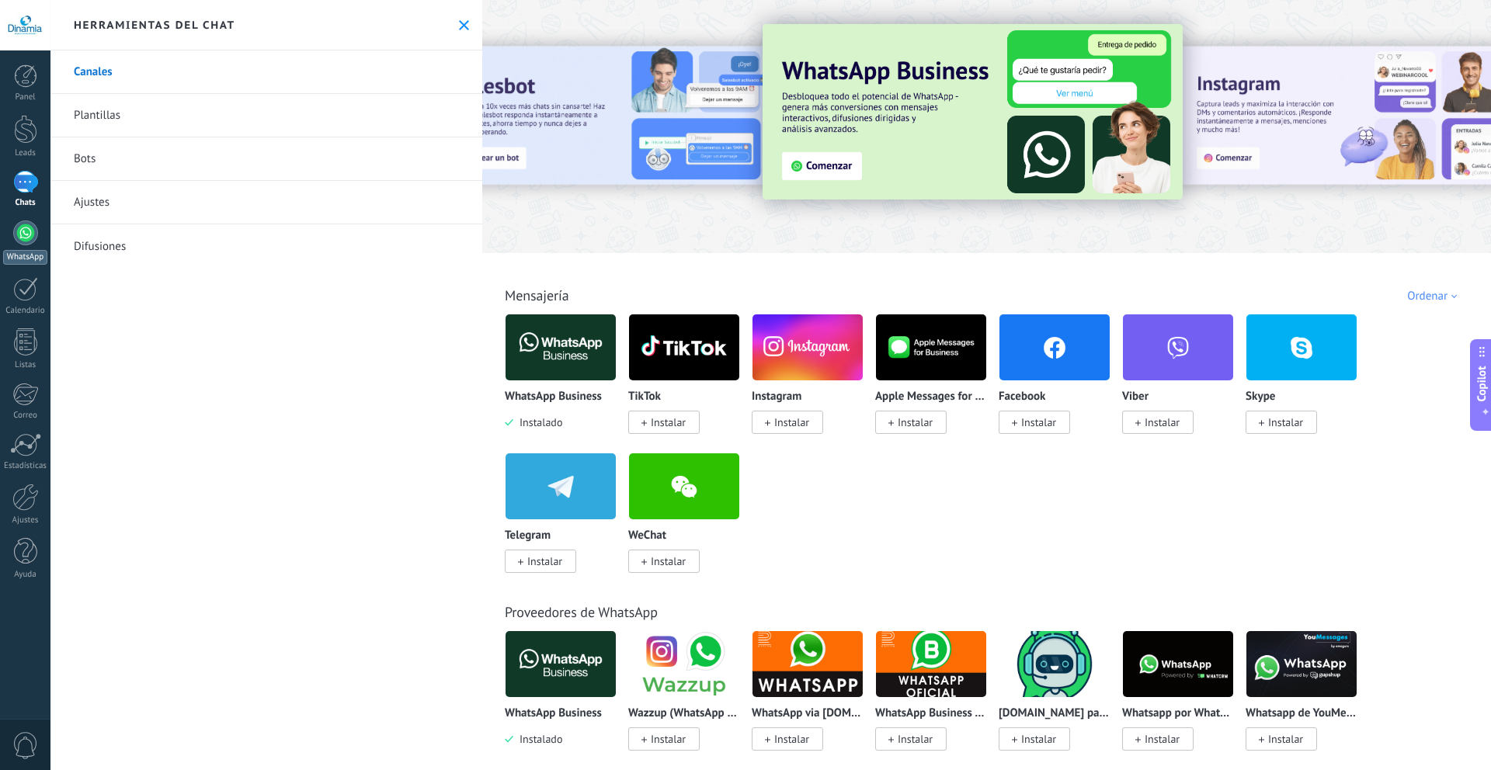
click at [26, 221] on div at bounding box center [25, 233] width 25 height 25
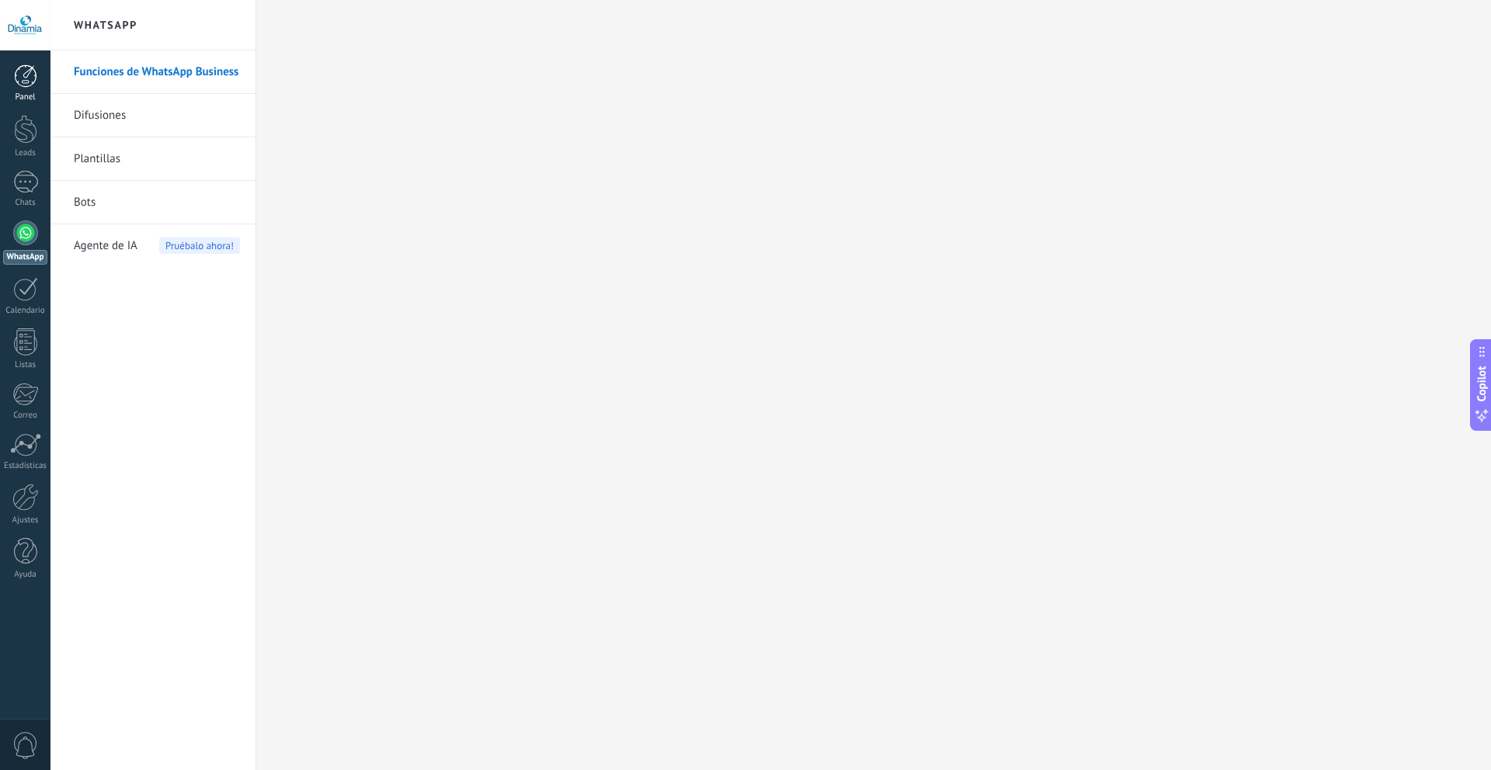
click at [25, 89] on link "Panel" at bounding box center [25, 83] width 50 height 38
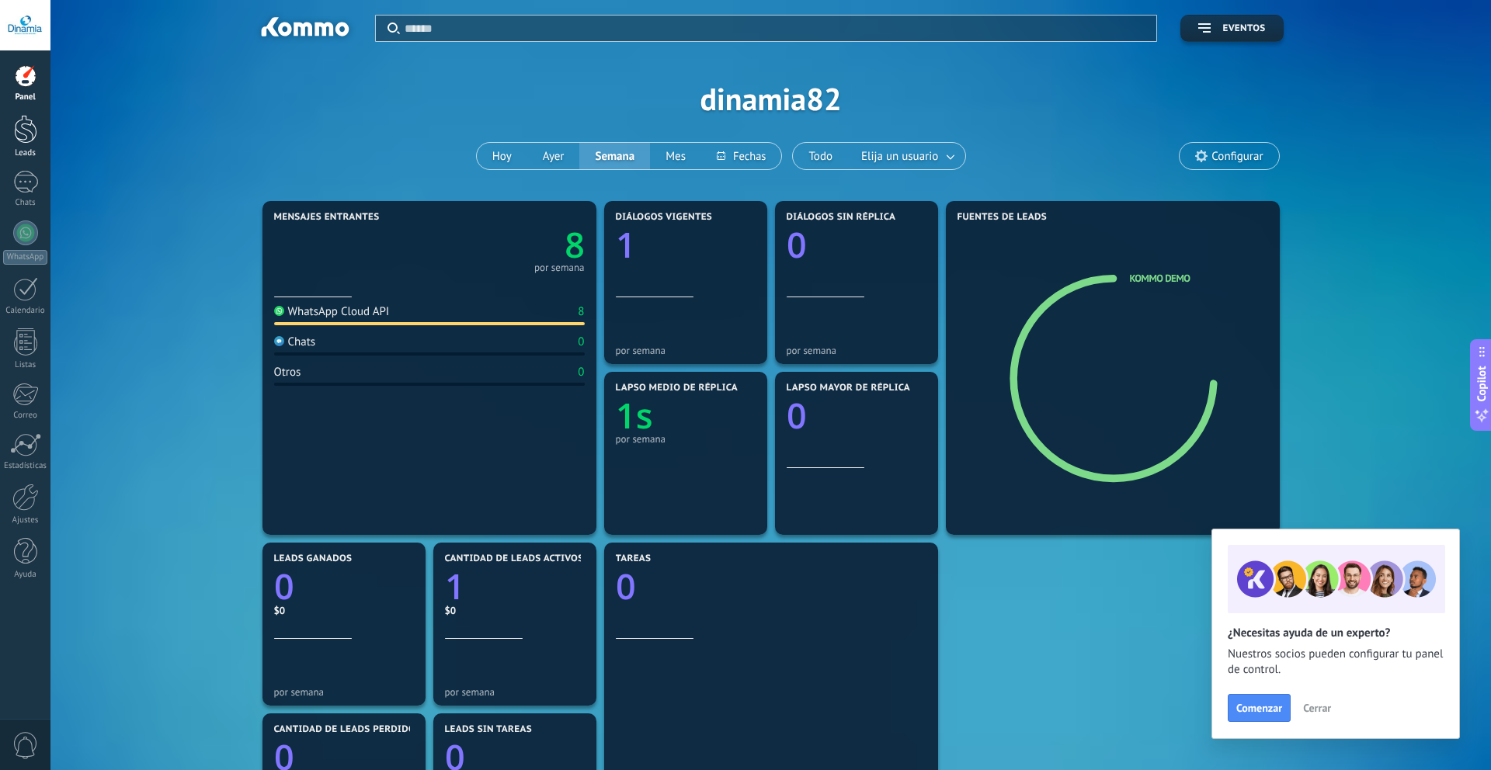
click at [26, 125] on div at bounding box center [25, 129] width 23 height 29
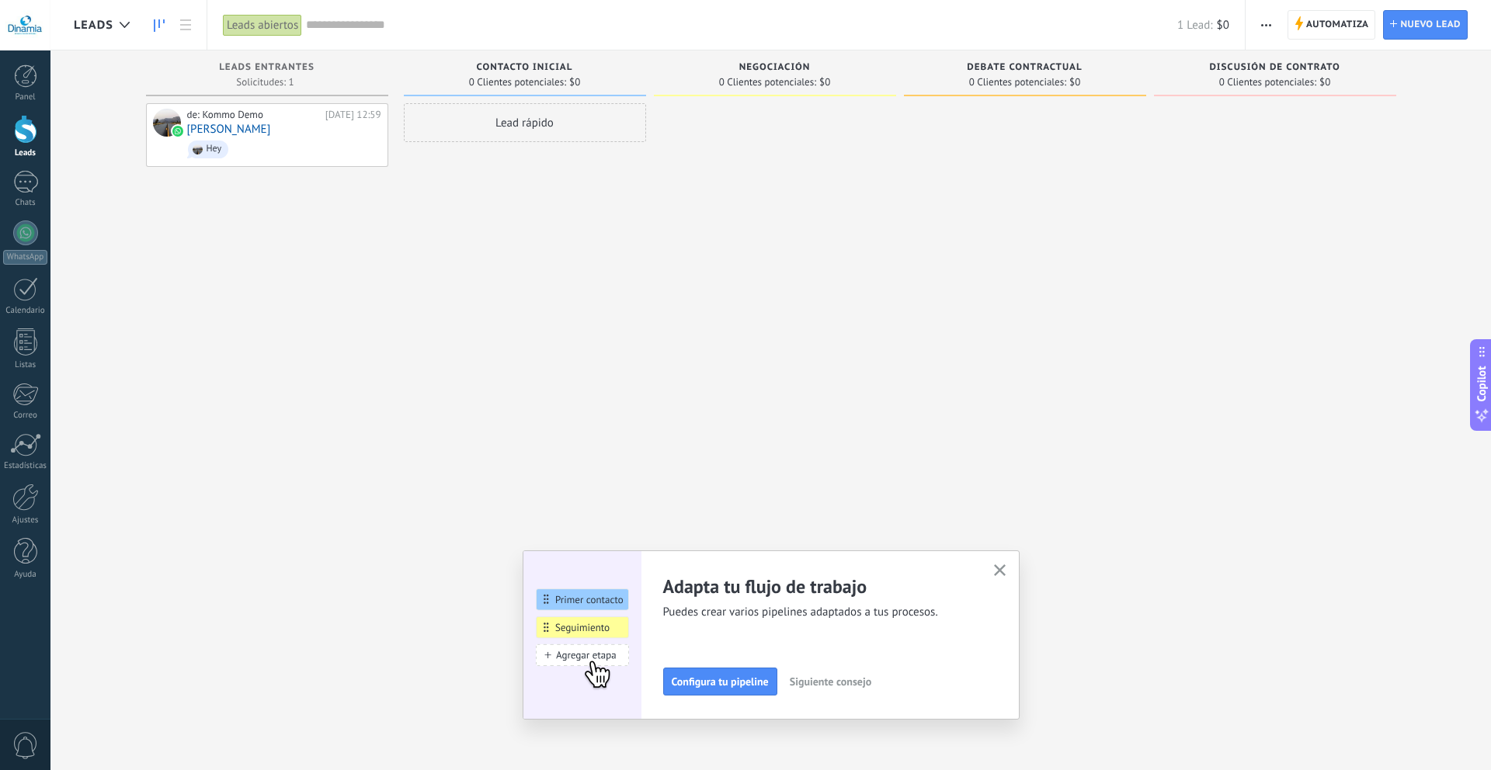
click at [359, 187] on div "de: Kommo Demo [DATE] 12:59 [PERSON_NAME] Hey" at bounding box center [267, 387] width 242 height 568
click at [1000, 570] on use "button" at bounding box center [1000, 570] width 12 height 12
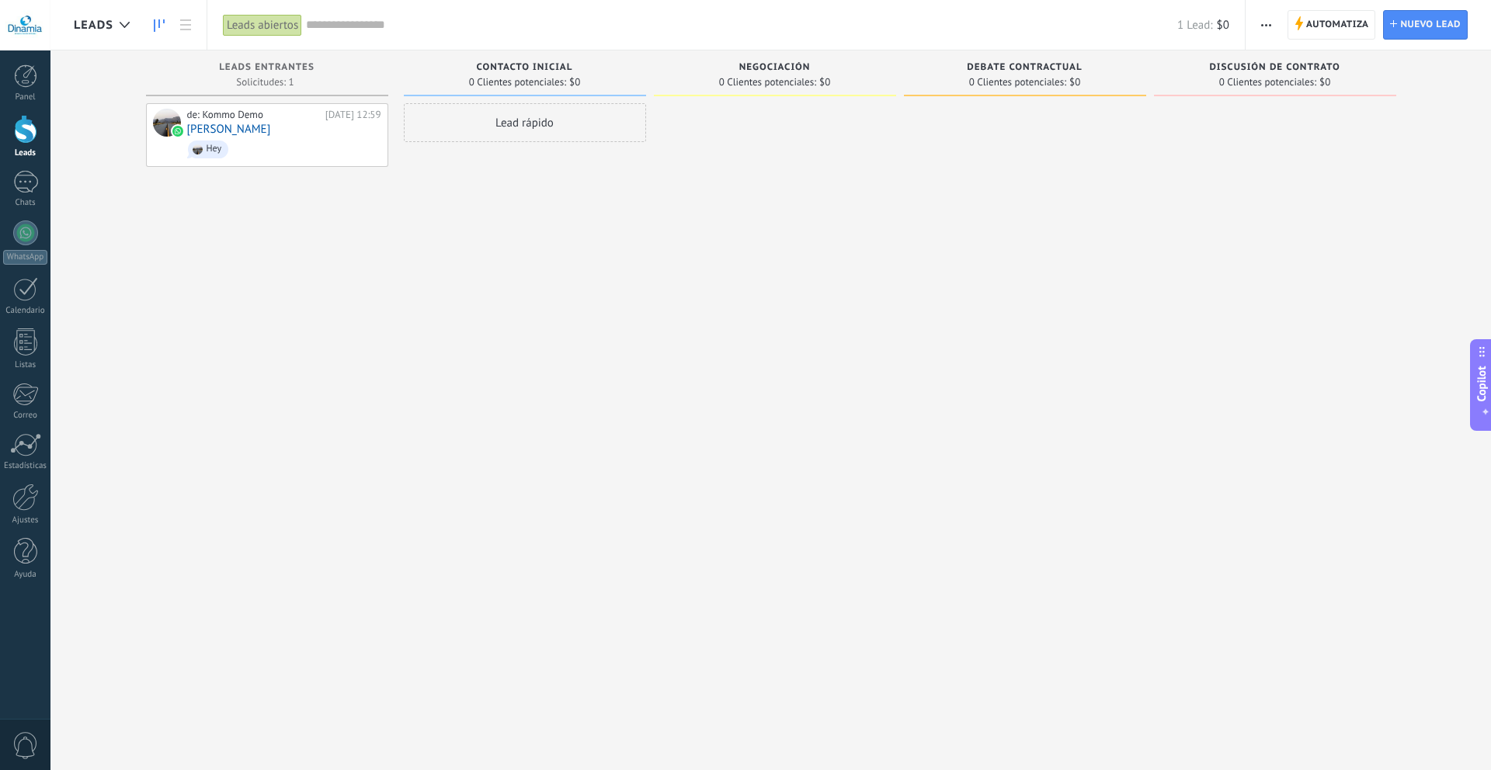
click at [87, 109] on div "Leads Entrantes Solicitudes: 1 0 0 0 1 0 0 0 1 de: Kommo Demo [DATE] 12:59 [PER…" at bounding box center [782, 360] width 1417 height 620
